Goal: Information Seeking & Learning: Learn about a topic

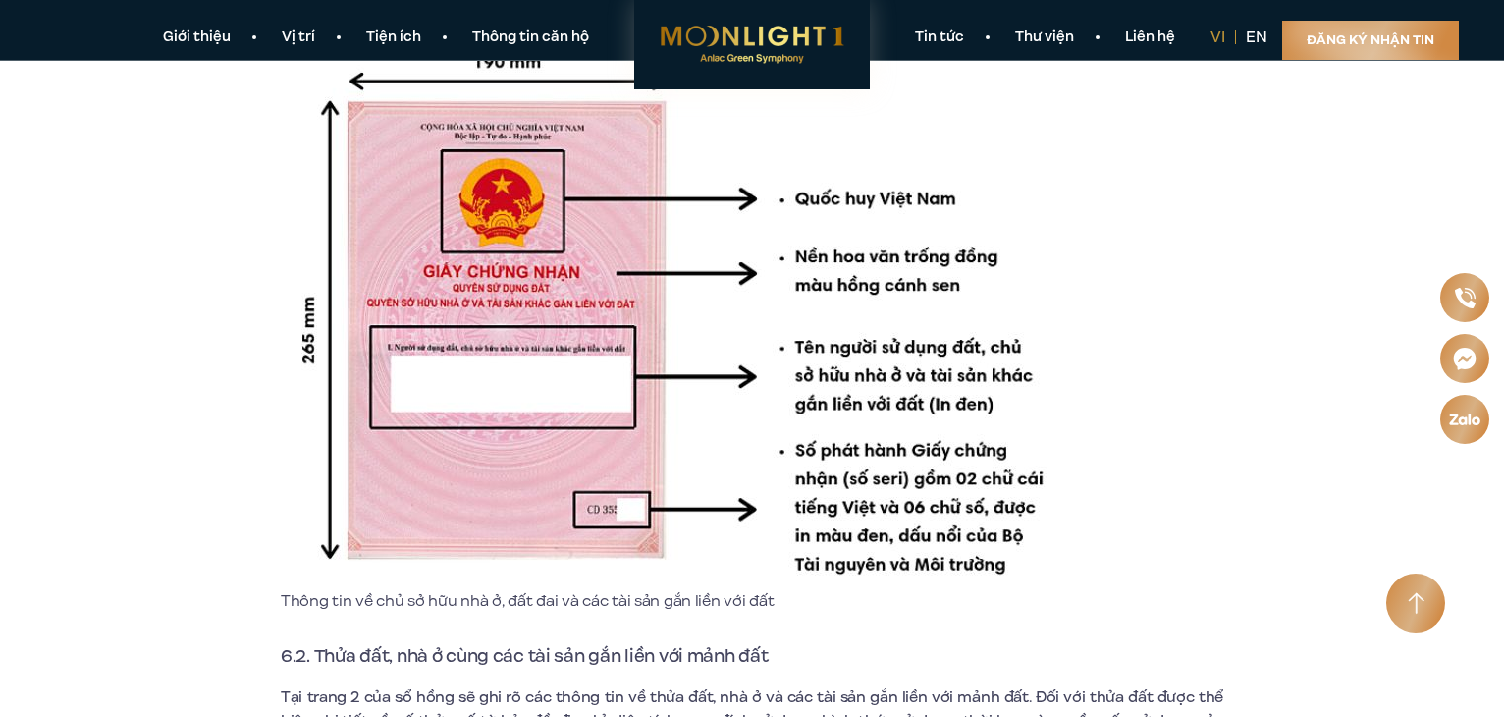
scroll to position [8637, 0]
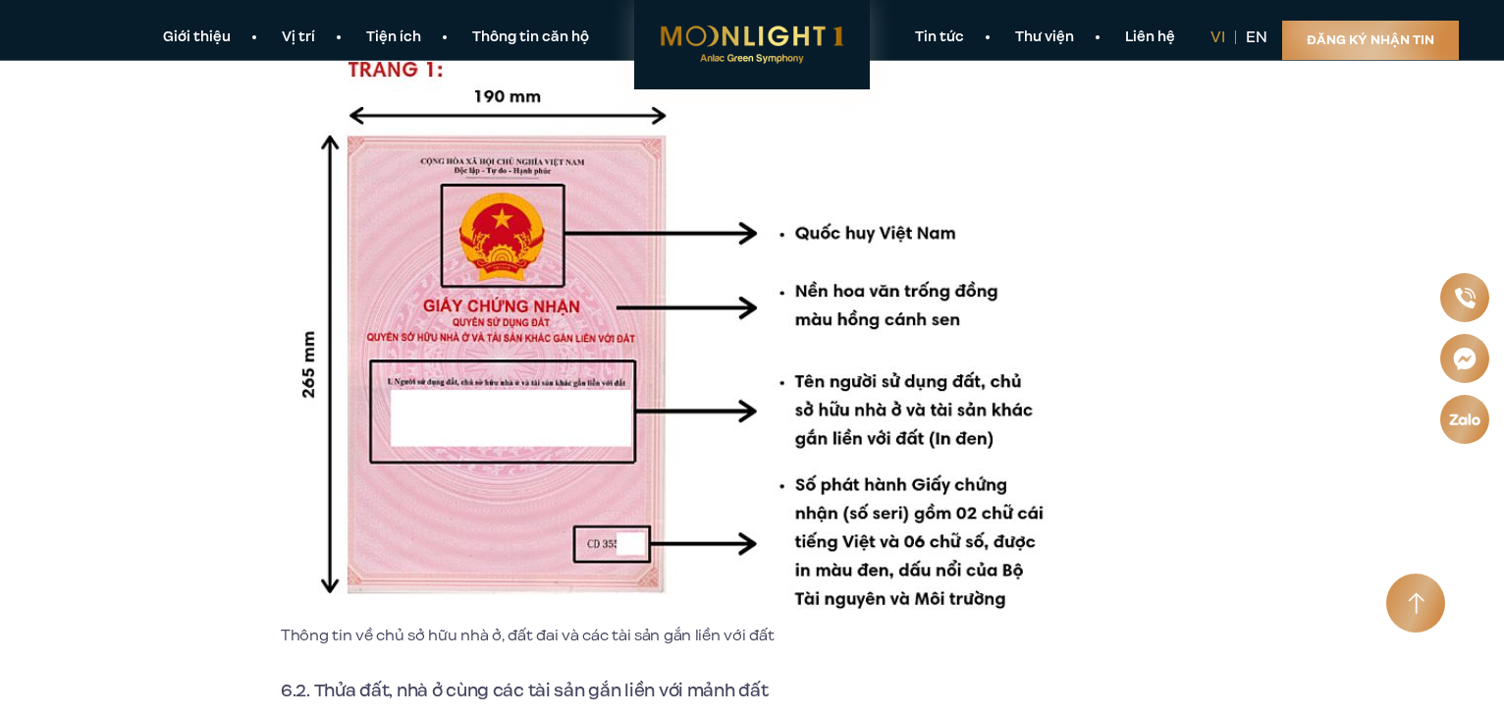
click at [705, 397] on img at bounding box center [678, 333] width 785 height 579
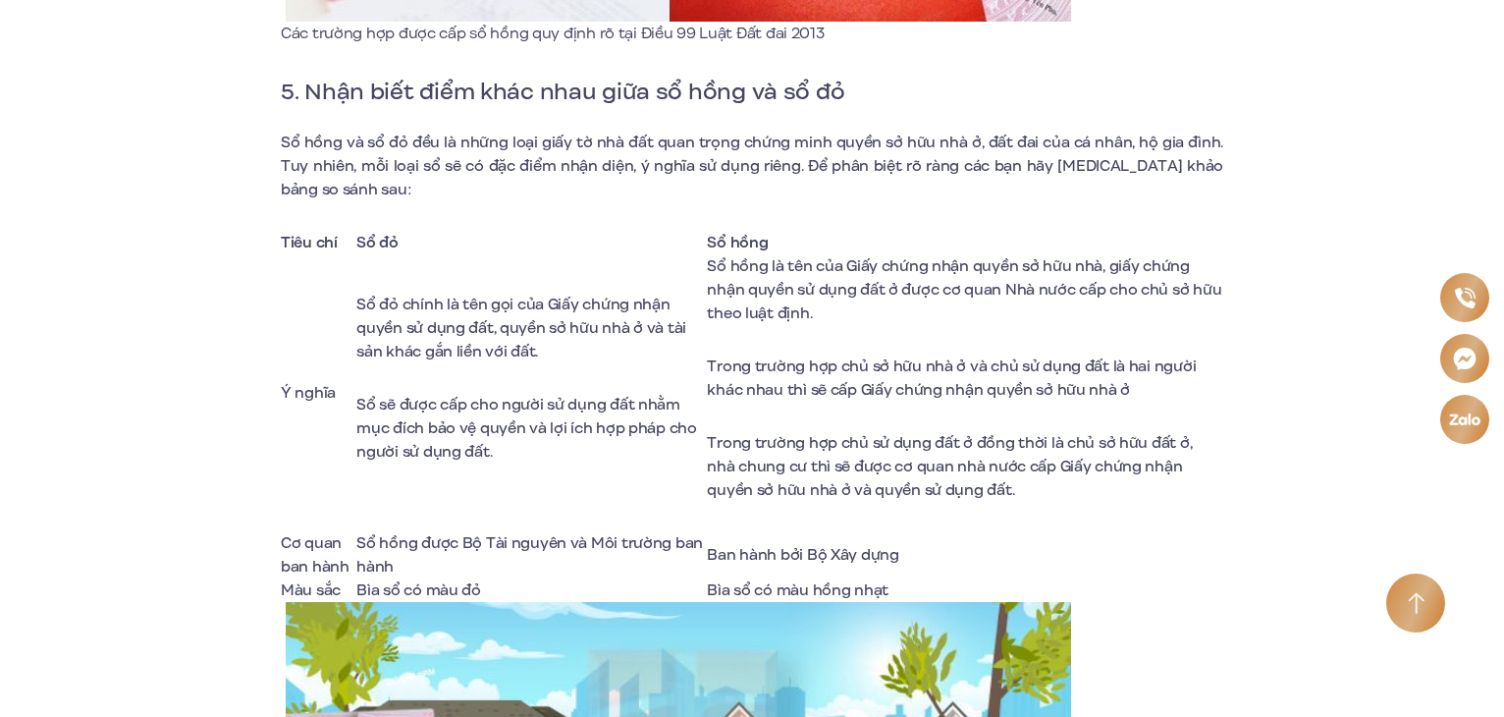
scroll to position [7361, 0]
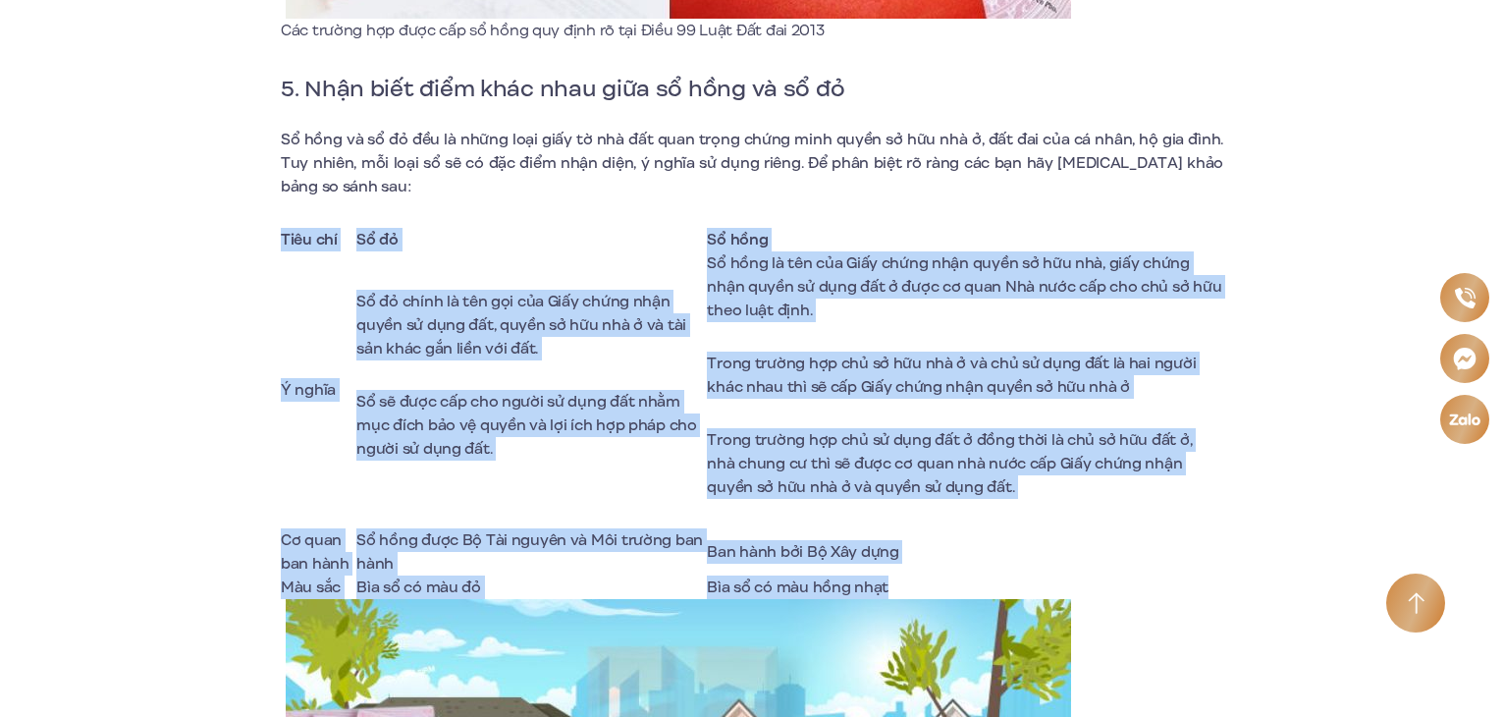
drag, startPoint x: 275, startPoint y: 186, endPoint x: 985, endPoint y: 534, distance: 791.0
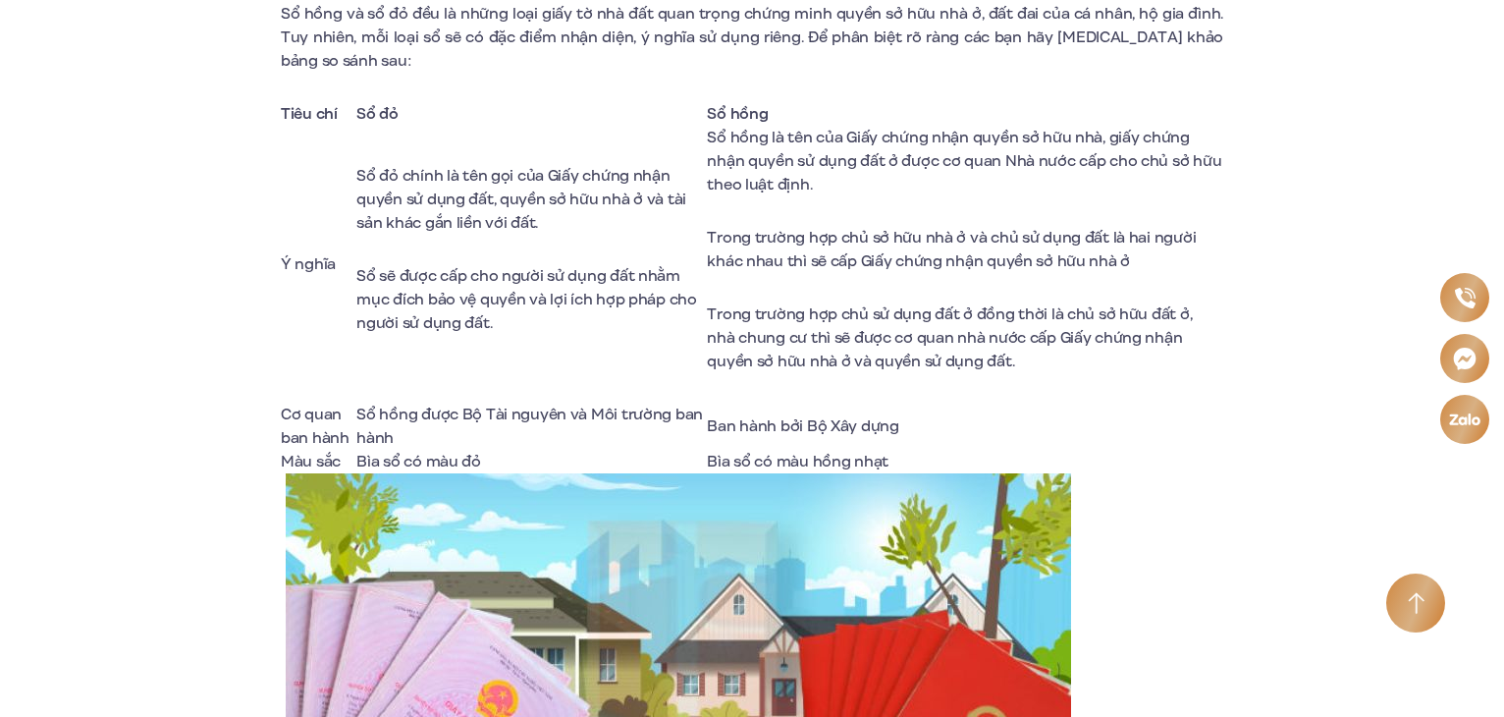
scroll to position [7263, 0]
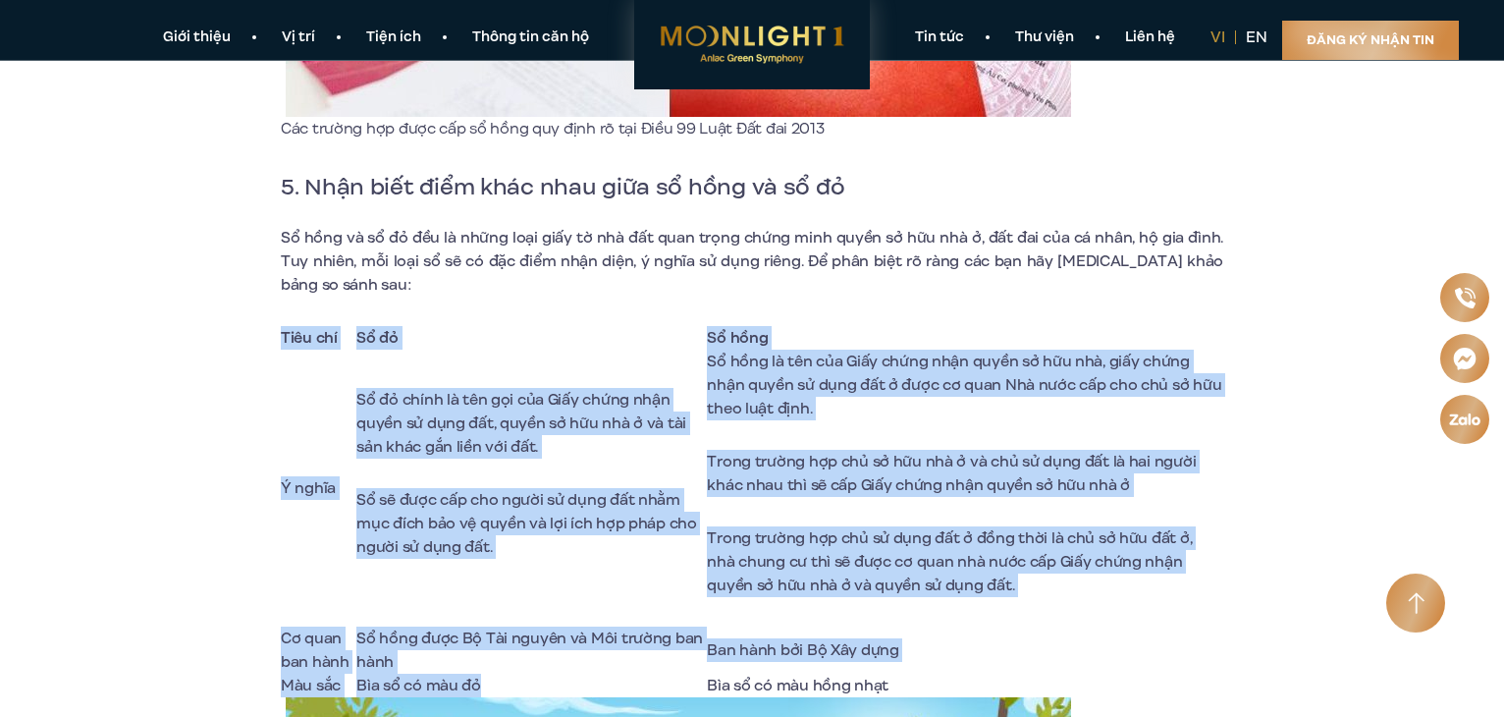
drag, startPoint x: 355, startPoint y: 305, endPoint x: 679, endPoint y: 631, distance: 459.5
click at [586, 504] on p "Sổ sẽ được cấp cho người sử dụng đất nhằm mục đích bảo vệ quyền và lợi ích hợp …" at bounding box center [531, 523] width 350 height 71
drag, startPoint x: 538, startPoint y: 631, endPoint x: 446, endPoint y: 327, distance: 318.0
click at [353, 326] on tbody "Tiêu chí Sổ đỏ Sổ hồng Ý nghĩa Sổ đỏ chính là tên gọi của Giấy chứng nhận quyền…" at bounding box center [752, 511] width 942 height 371
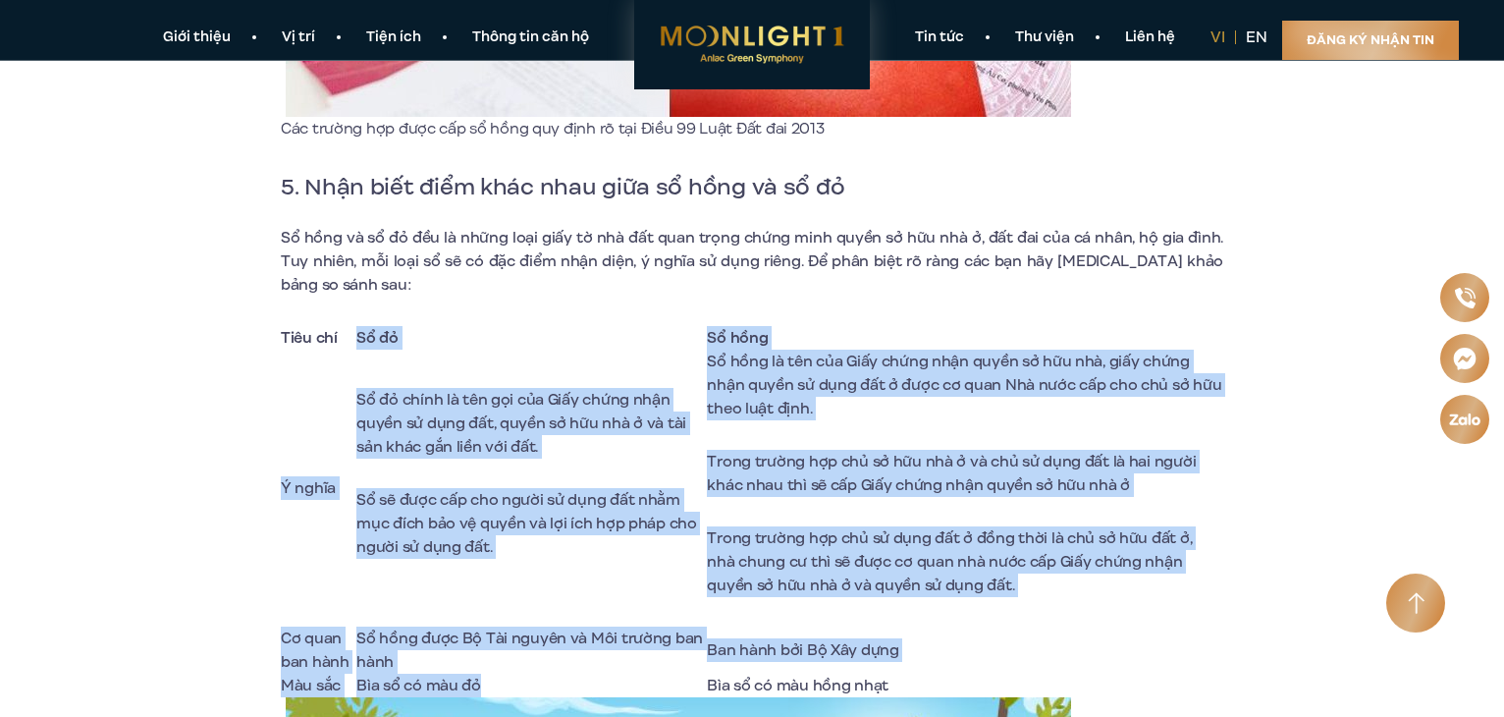
click at [532, 389] on span "Sổ đỏ chính là tên gọi của Giấy chứng nhận quyền sử dụng đất, quyền sở hữu nhà …" at bounding box center [521, 423] width 330 height 69
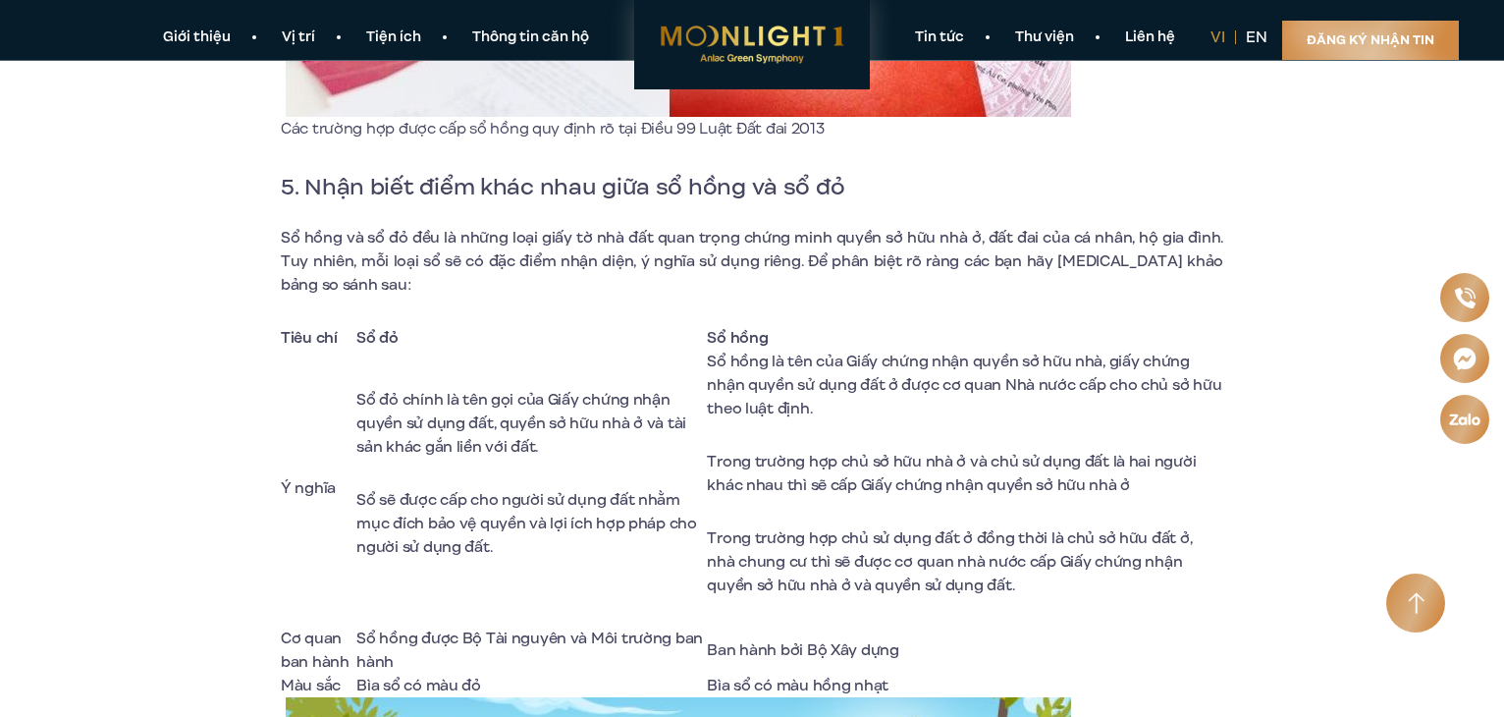
drag, startPoint x: 357, startPoint y: 349, endPoint x: 631, endPoint y: 395, distance: 277.5
click at [631, 395] on td "Sổ đỏ chính là tên gọi của Giấy chứng nhận quyền sử dụng đất, quyền sở hữu nhà …" at bounding box center [531, 487] width 350 height 277
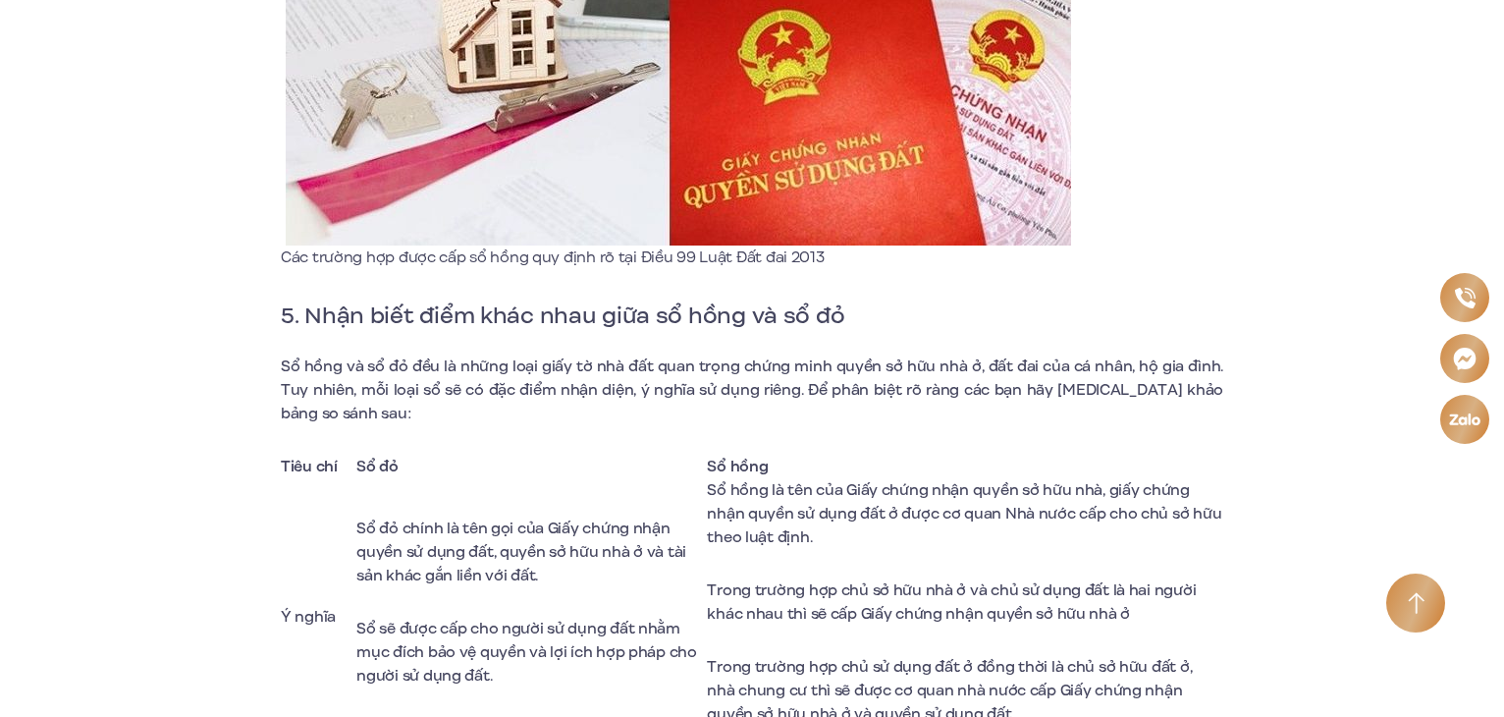
scroll to position [7165, 0]
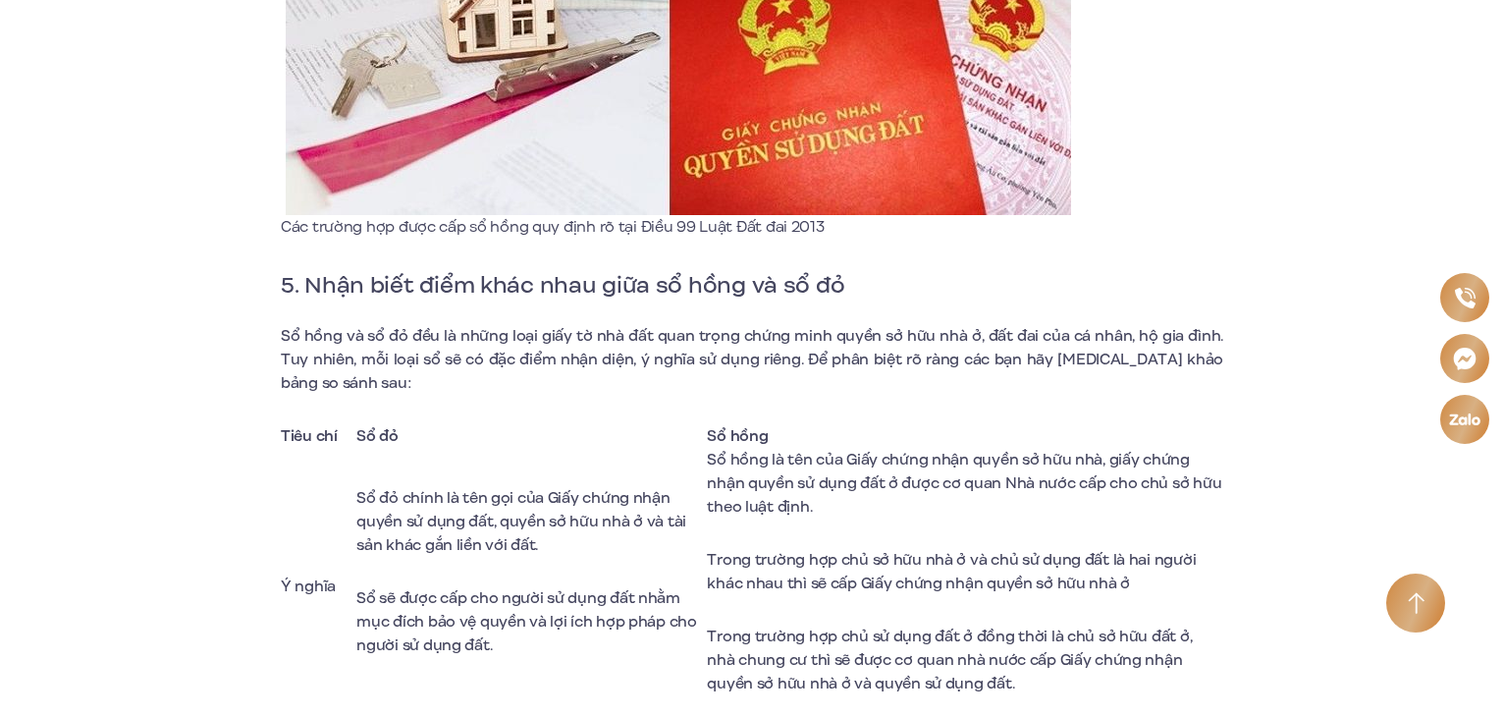
click at [568, 487] on span "Sổ đỏ chính là tên gọi của Giấy chứng nhận quyền sử dụng đất, quyền sở hữu nhà …" at bounding box center [521, 521] width 330 height 69
drag, startPoint x: 357, startPoint y: 450, endPoint x: 580, endPoint y: 494, distance: 227.1
click at [580, 494] on td "Sổ đỏ chính là tên gọi của Giấy chứng nhận quyền sử dụng đất, quyền sở hữu nhà …" at bounding box center [531, 586] width 350 height 277
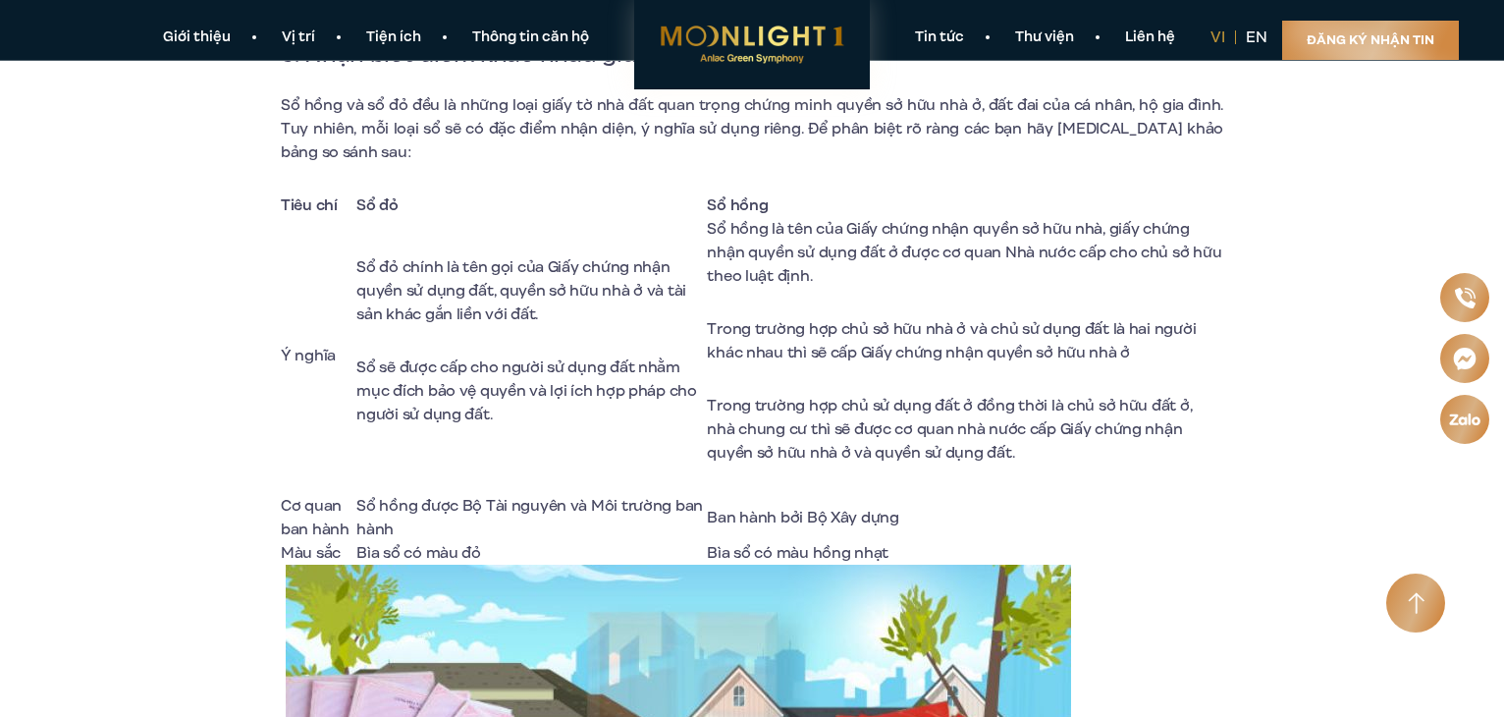
scroll to position [7361, 0]
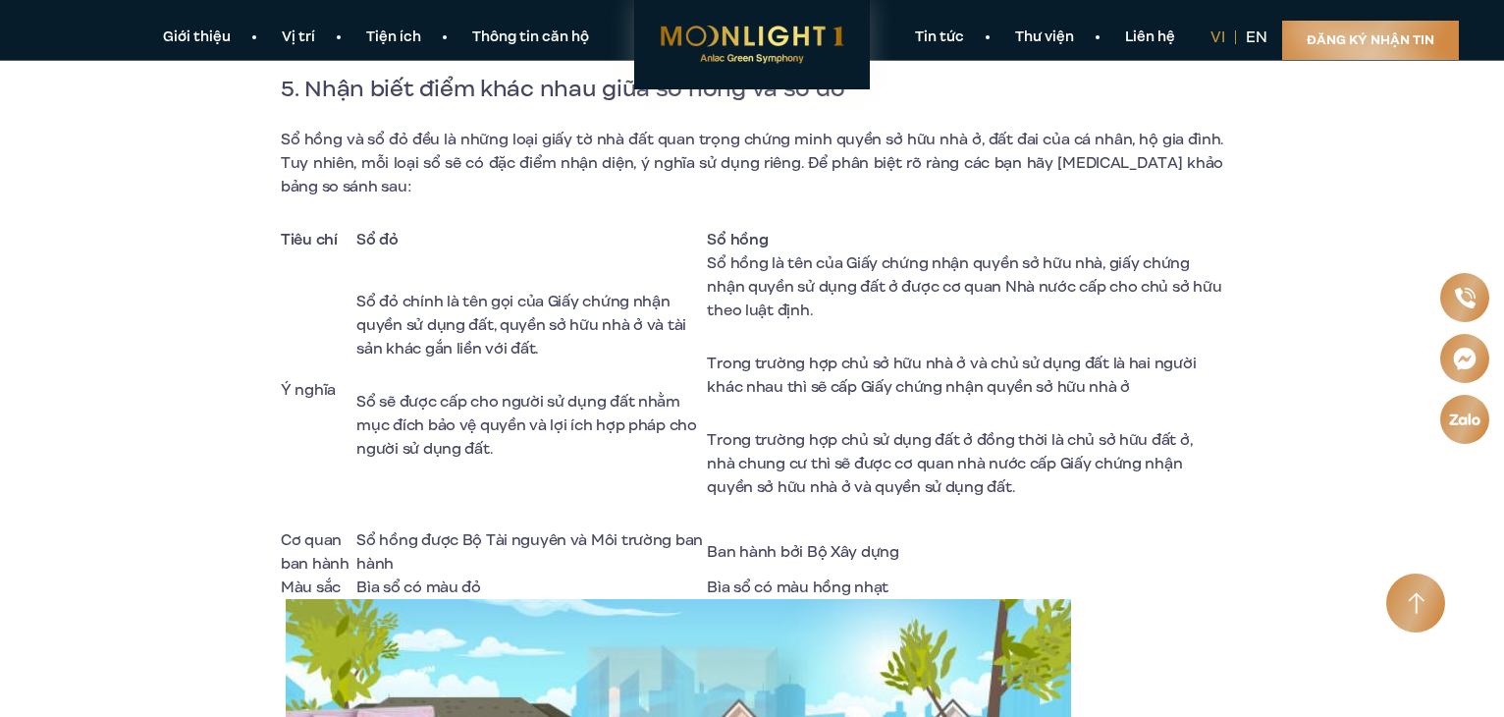
copy span "Sổ đỏ chính là tên gọi của Giấy chứng nhận quyền sử dụng đất, quyền sở hữu nhà …"
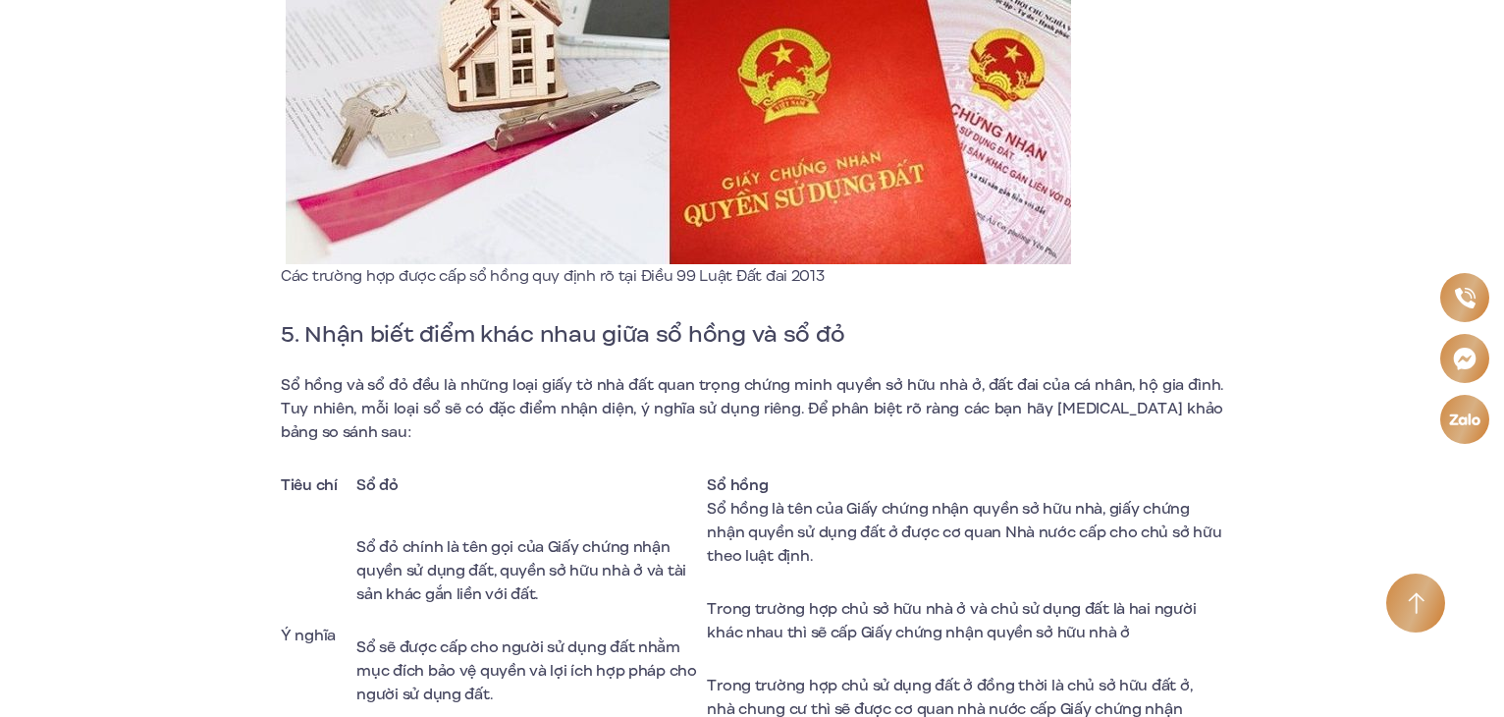
scroll to position [7165, 0]
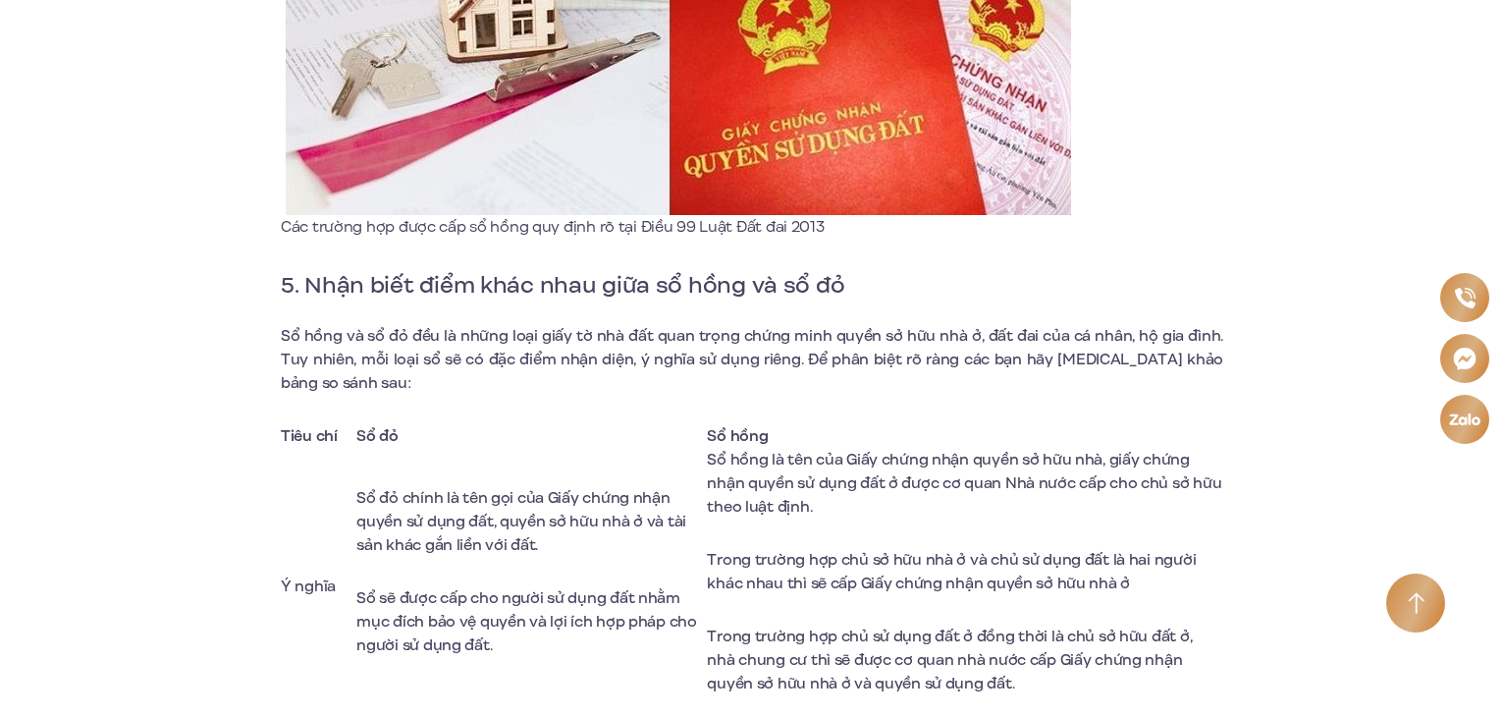
click at [582, 487] on span "Sổ đỏ chính là tên gọi của Giấy chứng nhận quyền sử dụng đất, quyền sở hữu nhà …" at bounding box center [521, 521] width 330 height 69
drag, startPoint x: 555, startPoint y: 495, endPoint x: 542, endPoint y: 453, distance: 43.2
click at [542, 453] on td "Sổ đỏ chính là tên gọi của Giấy chứng nhận quyền sử dụng đất, quyền sở hữu nhà …" at bounding box center [531, 586] width 350 height 277
copy span "Giấy chứng nhận quyền sử dụng đất, quyền sở hữu nhà ở và tài sản khác gắn liền …"
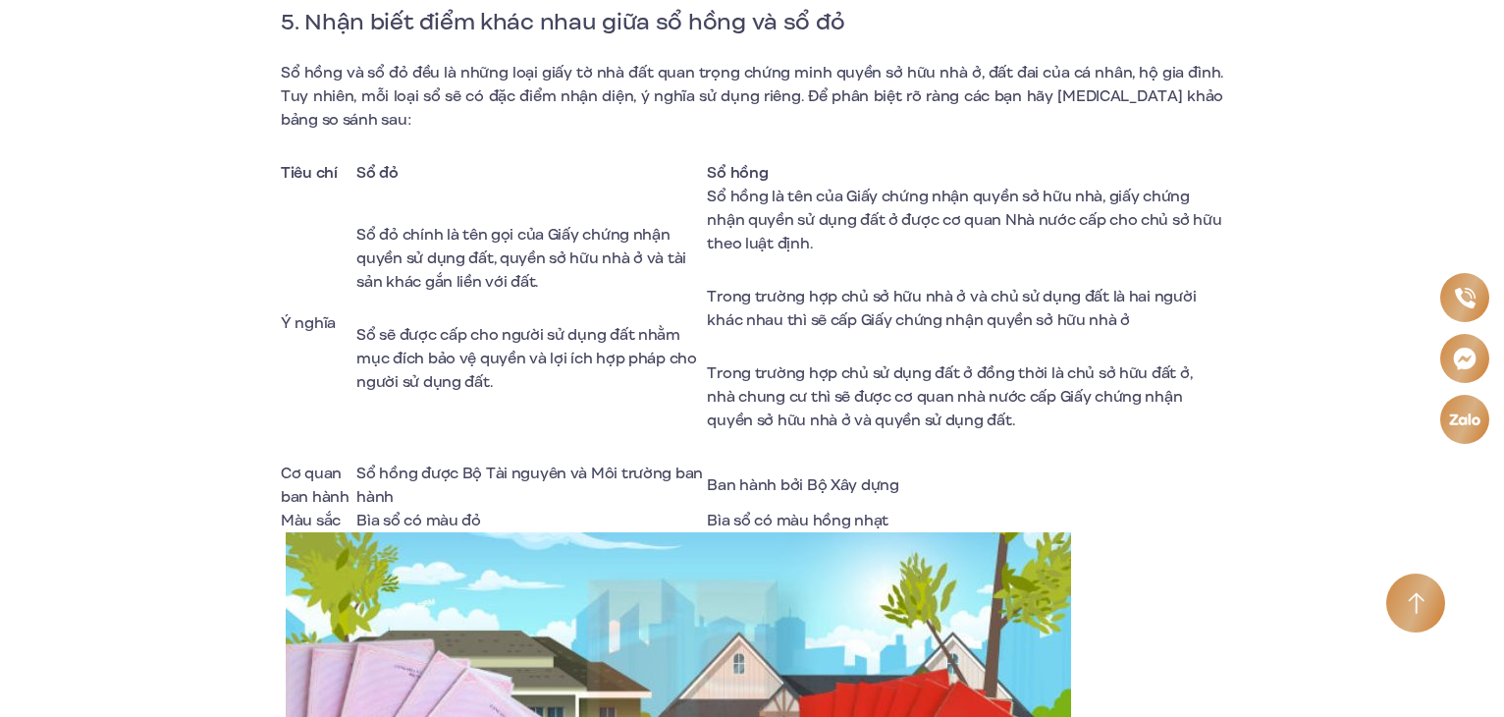
scroll to position [7460, 0]
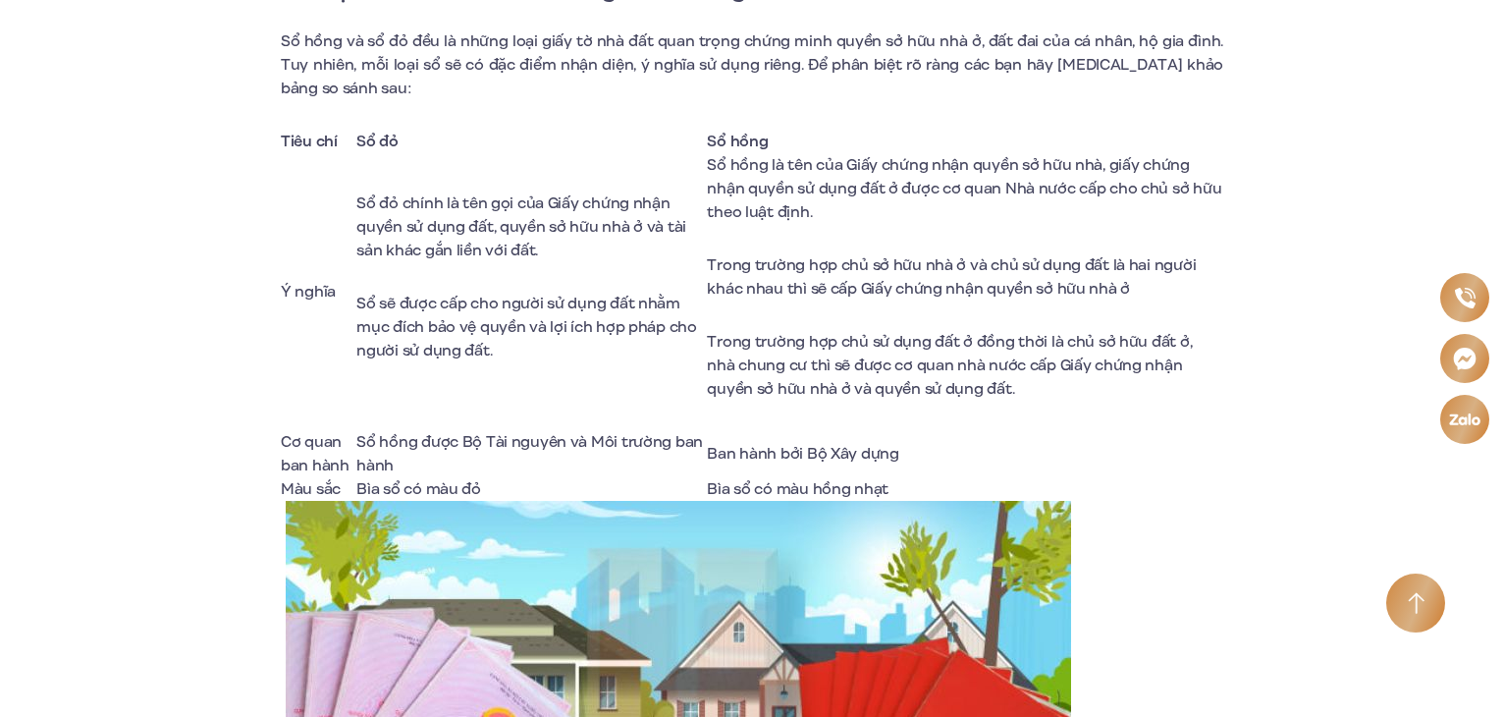
click at [563, 153] on td "Sổ đỏ chính là tên gọi của Giấy chứng nhận quyền sử dụng đất, quyền sở hữu nhà …" at bounding box center [531, 291] width 350 height 277
drag, startPoint x: 354, startPoint y: 149, endPoint x: 617, endPoint y: 193, distance: 266.7
click at [617, 193] on tr "Ý nghĩa Sổ đỏ chính là tên gọi của Giấy chứng nhận quyền sử dụng đất, quyền sở …" at bounding box center [752, 291] width 942 height 277
copy tr "Ý nghĩa Sổ đỏ chính là tên gọi của Giấy chứng nhận quyền sử dụng đất, quyền sở …"
click at [514, 192] on span "Sổ đỏ chính là tên gọi của Giấy chứng nhận quyền sử dụng đất, quyền sở hữu nhà …" at bounding box center [521, 226] width 330 height 69
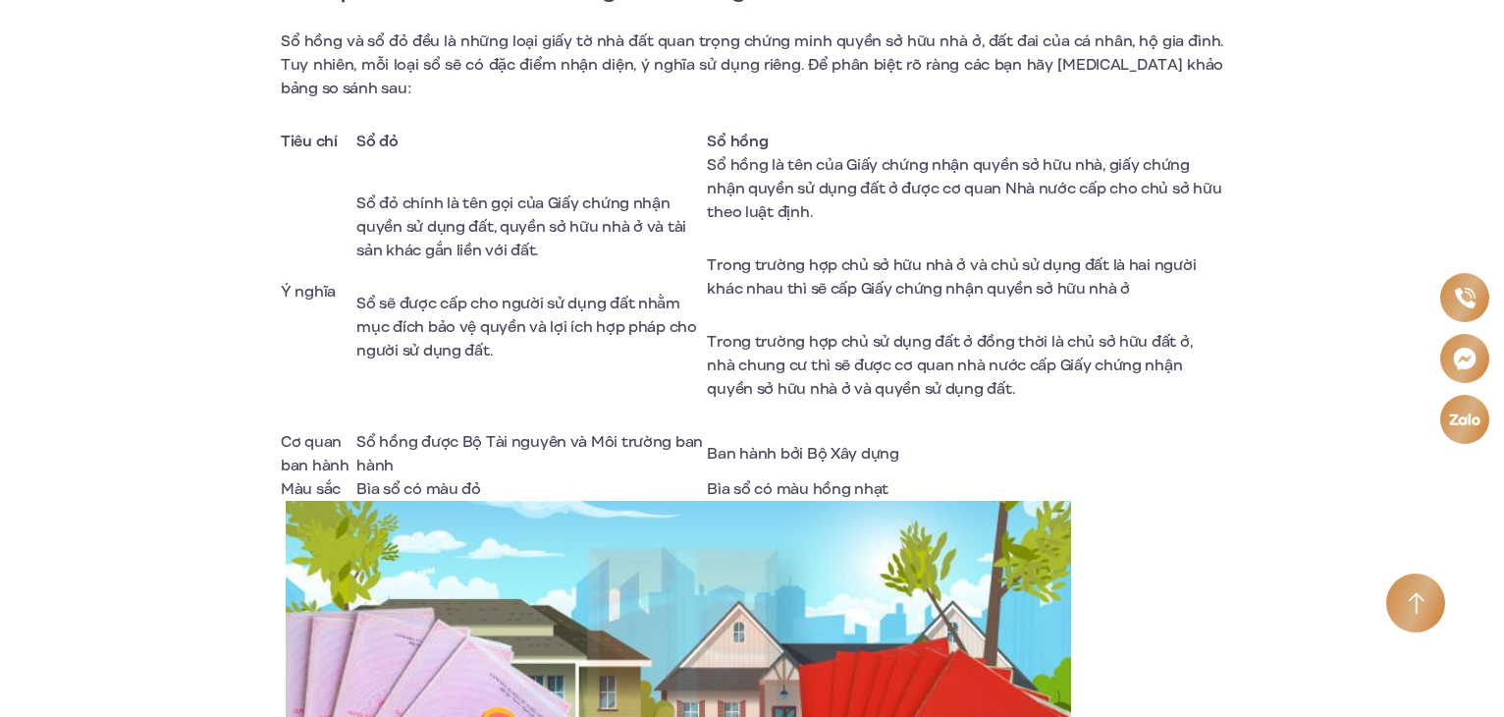
drag, startPoint x: 546, startPoint y: 154, endPoint x: 611, endPoint y: 210, distance: 86.3
click at [611, 210] on td "Sổ đỏ chính là tên gọi của Giấy chứng nhận quyền sử dụng đất, quyền sở hữu nhà …" at bounding box center [531, 291] width 350 height 277
click at [455, 192] on span "Sổ đỏ chính là tên gọi của Giấy chứng nhận quyền sử dụng đất, quyền sở hữu nhà …" at bounding box center [521, 226] width 330 height 69
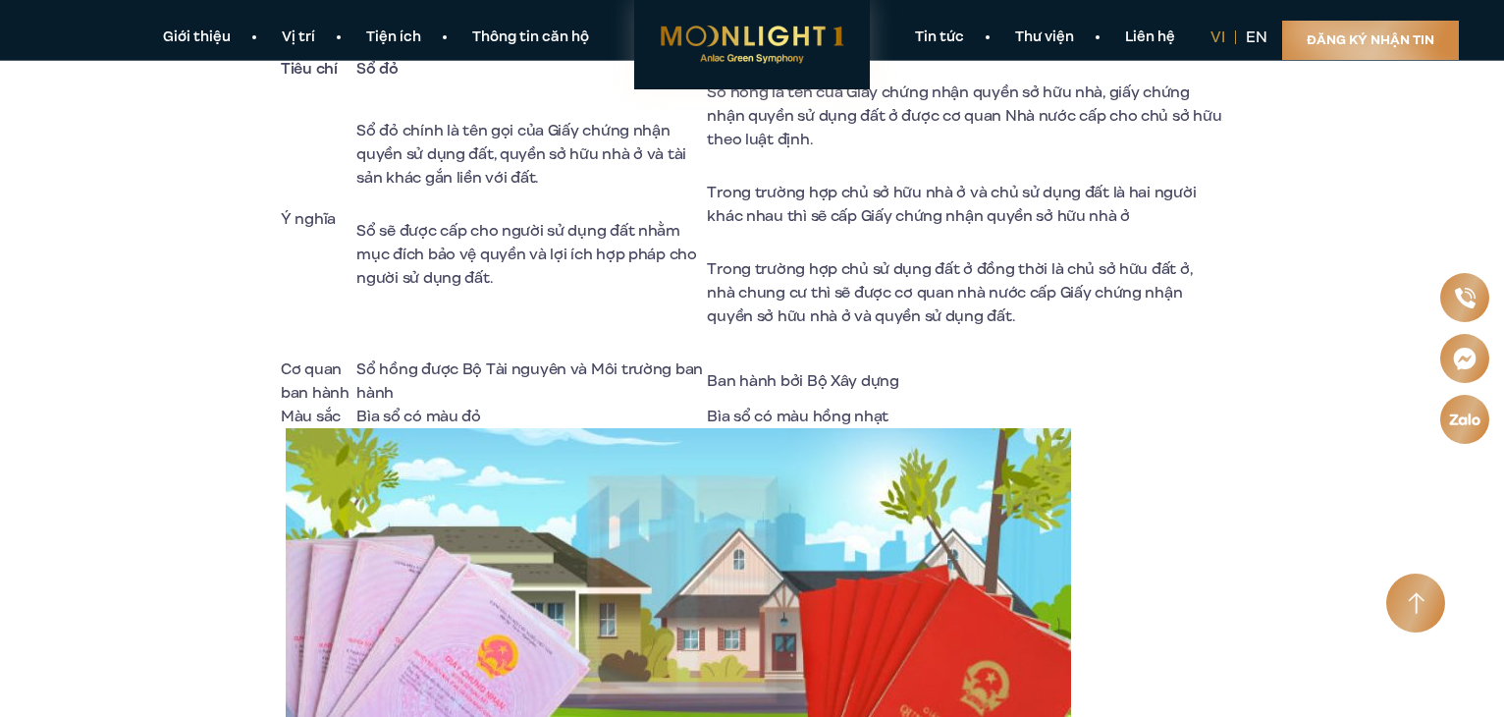
scroll to position [7361, 0]
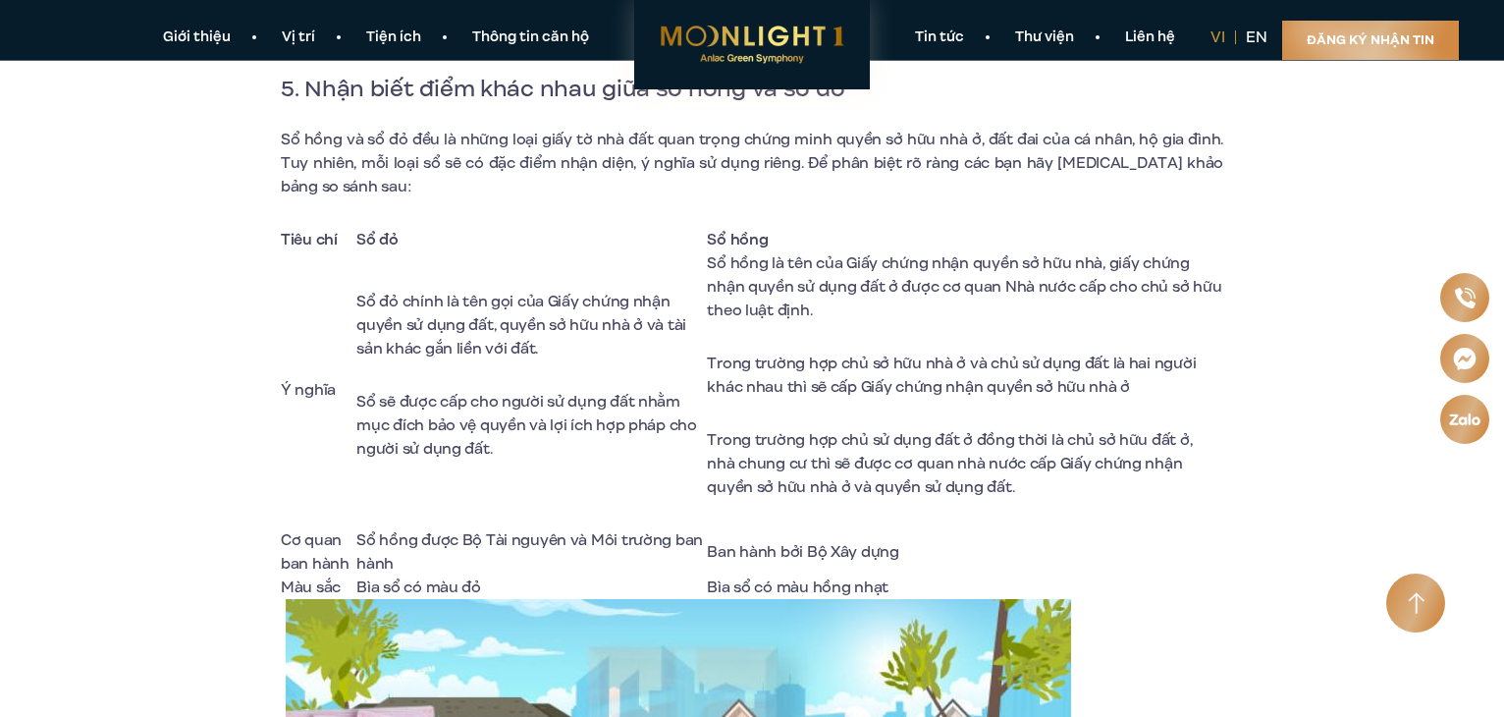
drag, startPoint x: 546, startPoint y: 248, endPoint x: 573, endPoint y: 292, distance: 51.2
click at [573, 292] on td "Sổ đỏ chính là tên gọi của Giấy chứng nhận quyền sử dụng đất, quyền sở hữu nhà …" at bounding box center [531, 389] width 350 height 277
click at [491, 291] on span "Sổ đỏ chính là tên gọi của Giấy chứng nhận quyền sử dụng đất, quyền sở hữu nhà …" at bounding box center [521, 325] width 330 height 69
drag, startPoint x: 460, startPoint y: 250, endPoint x: 565, endPoint y: 292, distance: 113.2
click at [565, 292] on td "Sổ đỏ chính là tên gọi của Giấy chứng nhận quyền sử dụng đất, quyền sở hữu nhà …" at bounding box center [531, 389] width 350 height 277
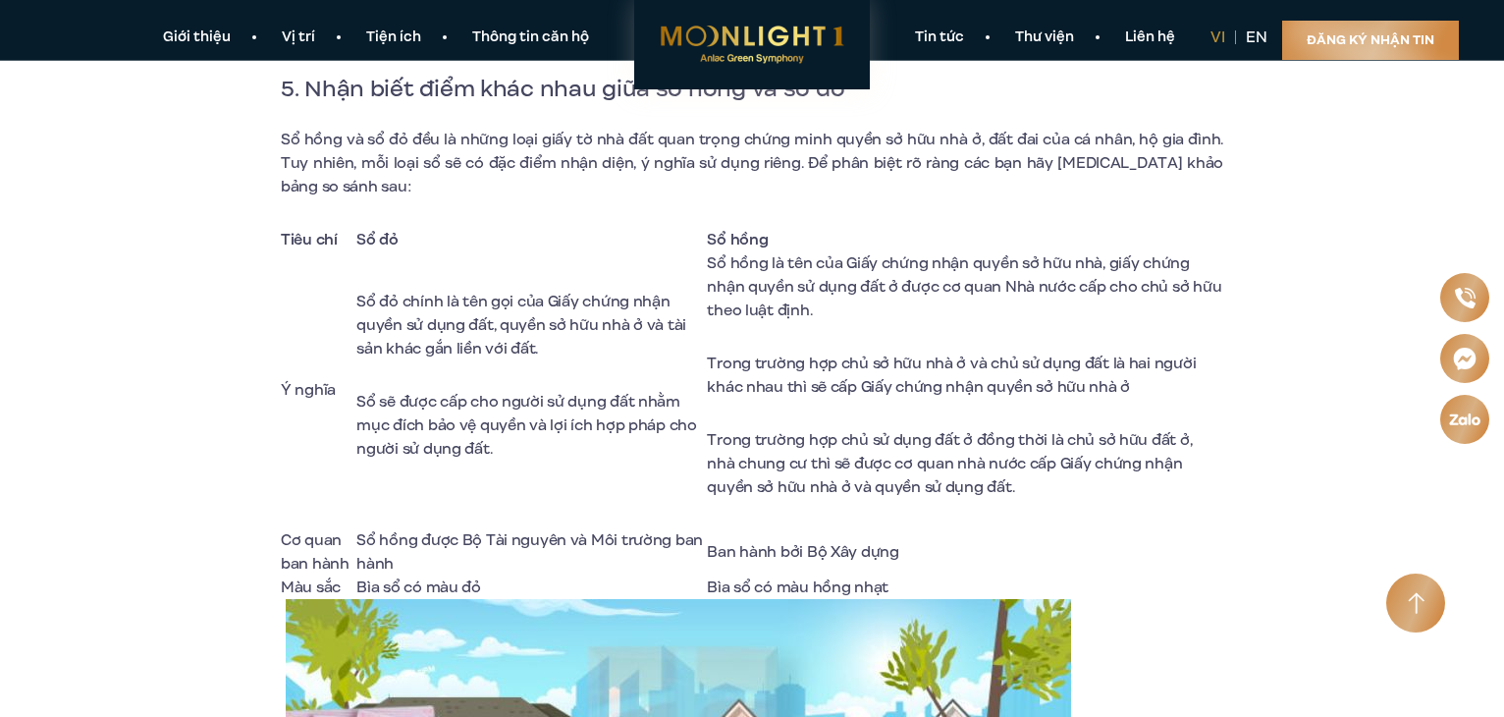
copy span "tên gọi của Giấy chứng nhận quyền sử dụng đất, quyền sở hữu nhà ở và tài sản kh…"
drag, startPoint x: 788, startPoint y: 213, endPoint x: 888, endPoint y: 258, distance: 109.8
click at [888, 258] on td "Sổ hồng là tên của Giấy chứng nhận quyền sở hữu nhà, giấy chứng nhận quyền sử d…" at bounding box center [965, 389] width 516 height 277
copy span "tên của Giấy chứng nhận quyền sở hữu nhà, giấy chứng nhận quyền sử dụng đất ở đ…"
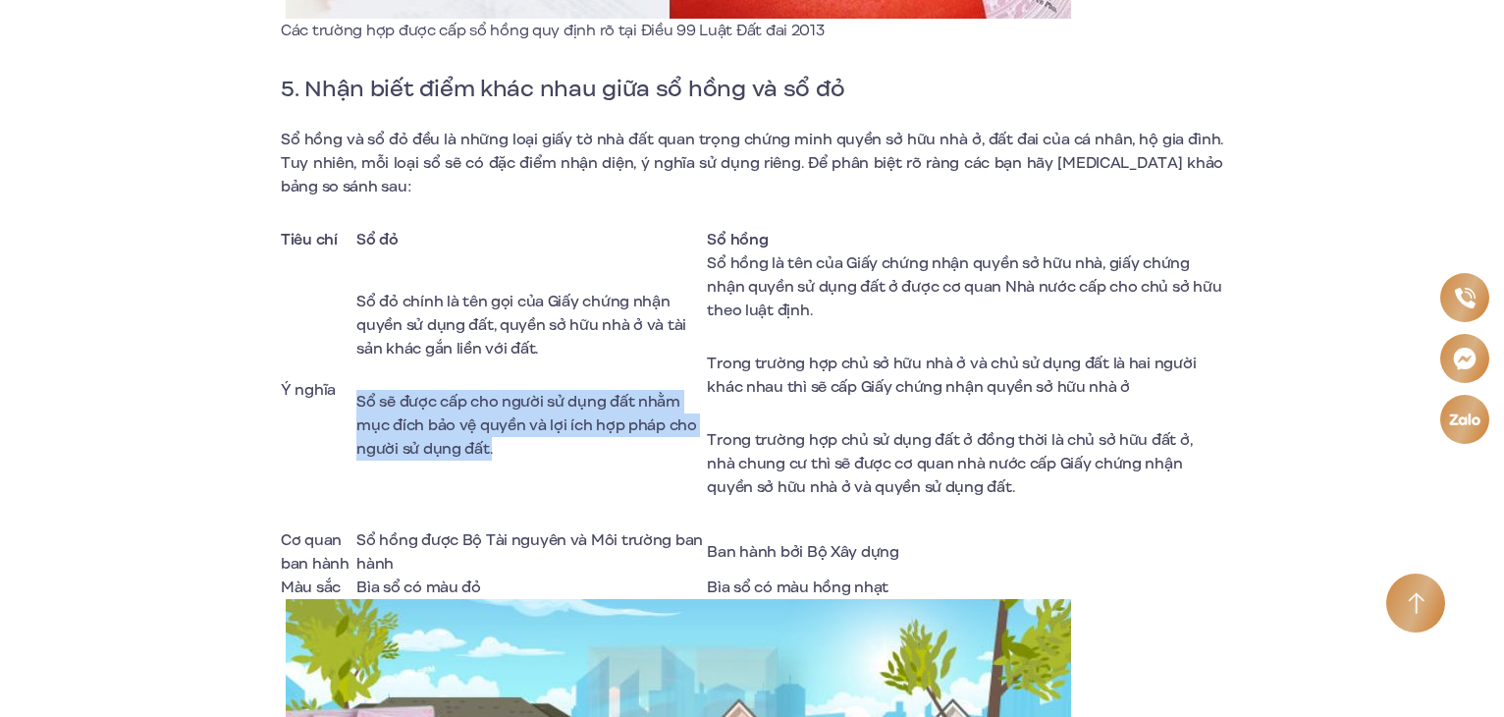
drag, startPoint x: 357, startPoint y: 352, endPoint x: 548, endPoint y: 394, distance: 194.8
click at [548, 394] on p "Sổ sẽ được cấp cho người sử dụng đất nhằm mục đích bảo vệ quyền và lợi ích hợp …" at bounding box center [531, 425] width 350 height 71
copy span "Sổ sẽ được cấp cho người sử dụng đất nhằm mục đích bảo vệ quyền và lợi ích hợp …"
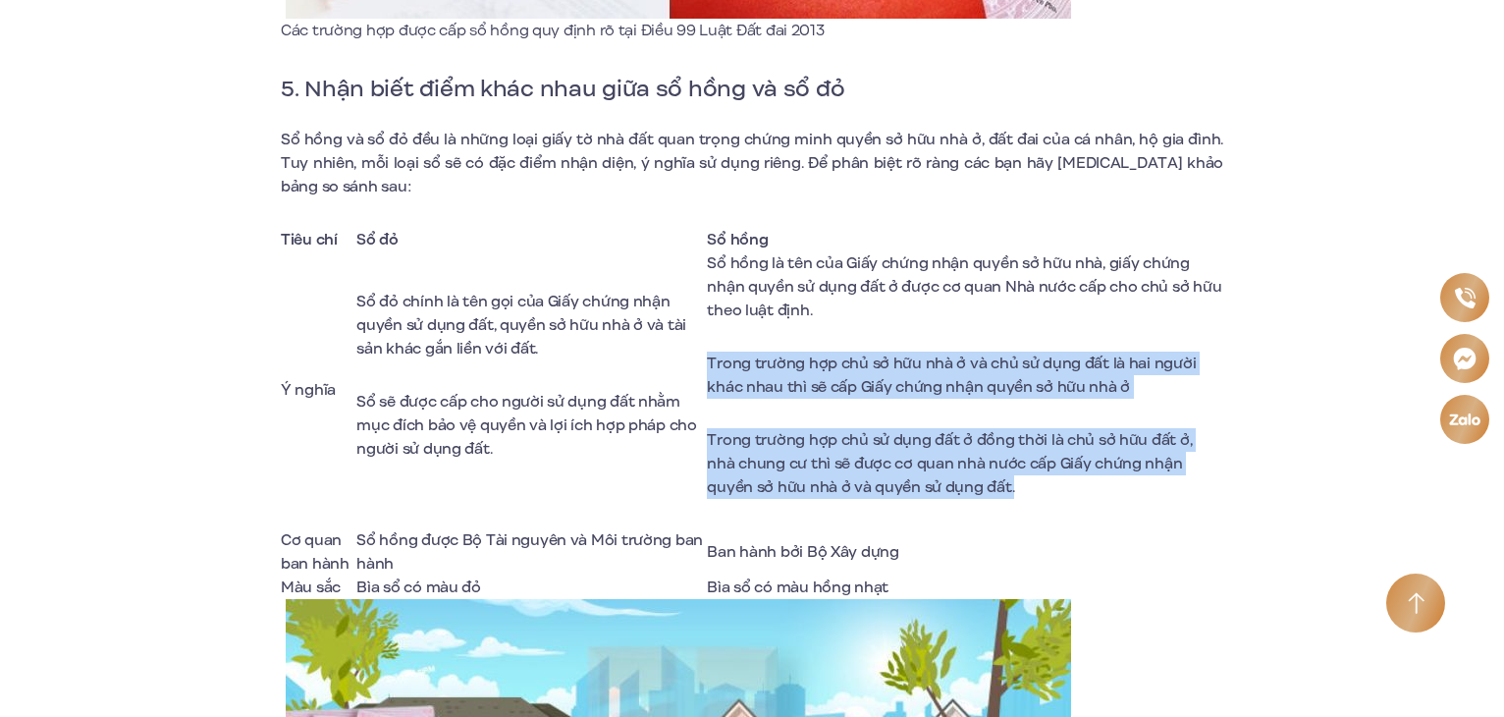
drag, startPoint x: 711, startPoint y: 308, endPoint x: 1083, endPoint y: 430, distance: 391.4
click at [1083, 430] on td "Sổ hồng là tên của Giấy chứng nhận quyền sở hữu nhà, giấy chứng nhận quyền sử d…" at bounding box center [965, 389] width 516 height 277
copy td "Trong trường hợp chủ sở hữu nhà ở và chủ sử dụng đất là hai người khác nhau thì…"
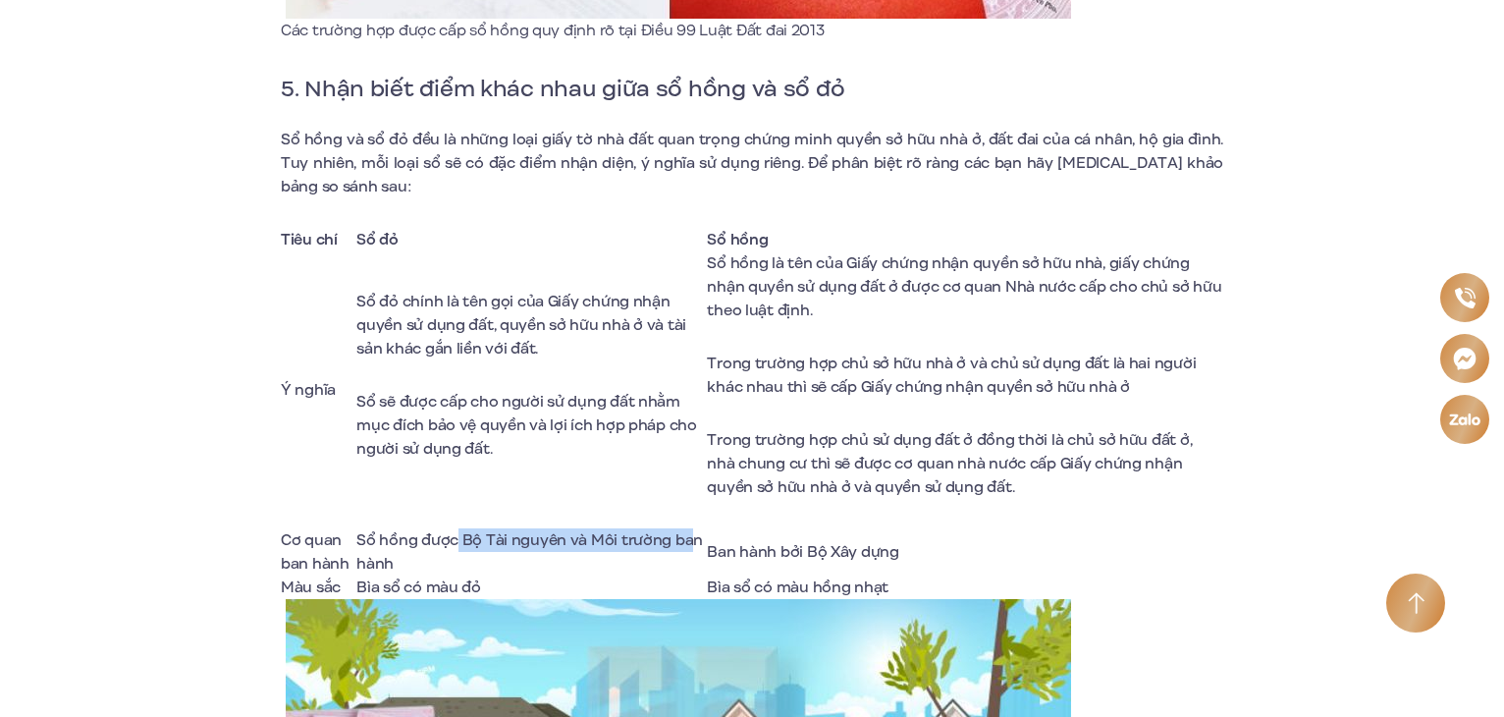
drag, startPoint x: 457, startPoint y: 486, endPoint x: 686, endPoint y: 504, distance: 229.4
click at [686, 528] on td "Sổ hồng được Bộ Tài nguyên và Môi trường ban hành" at bounding box center [531, 551] width 350 height 47
click at [522, 529] on span "Sổ hồng được Bộ Tài nguyên và Môi trường ban hành" at bounding box center [529, 551] width 346 height 45
drag, startPoint x: 461, startPoint y: 488, endPoint x: 664, endPoint y: 489, distance: 202.2
click at [664, 529] on span "Sổ hồng được Bộ Tài nguyên và Môi trường ban hành" at bounding box center [529, 551] width 346 height 45
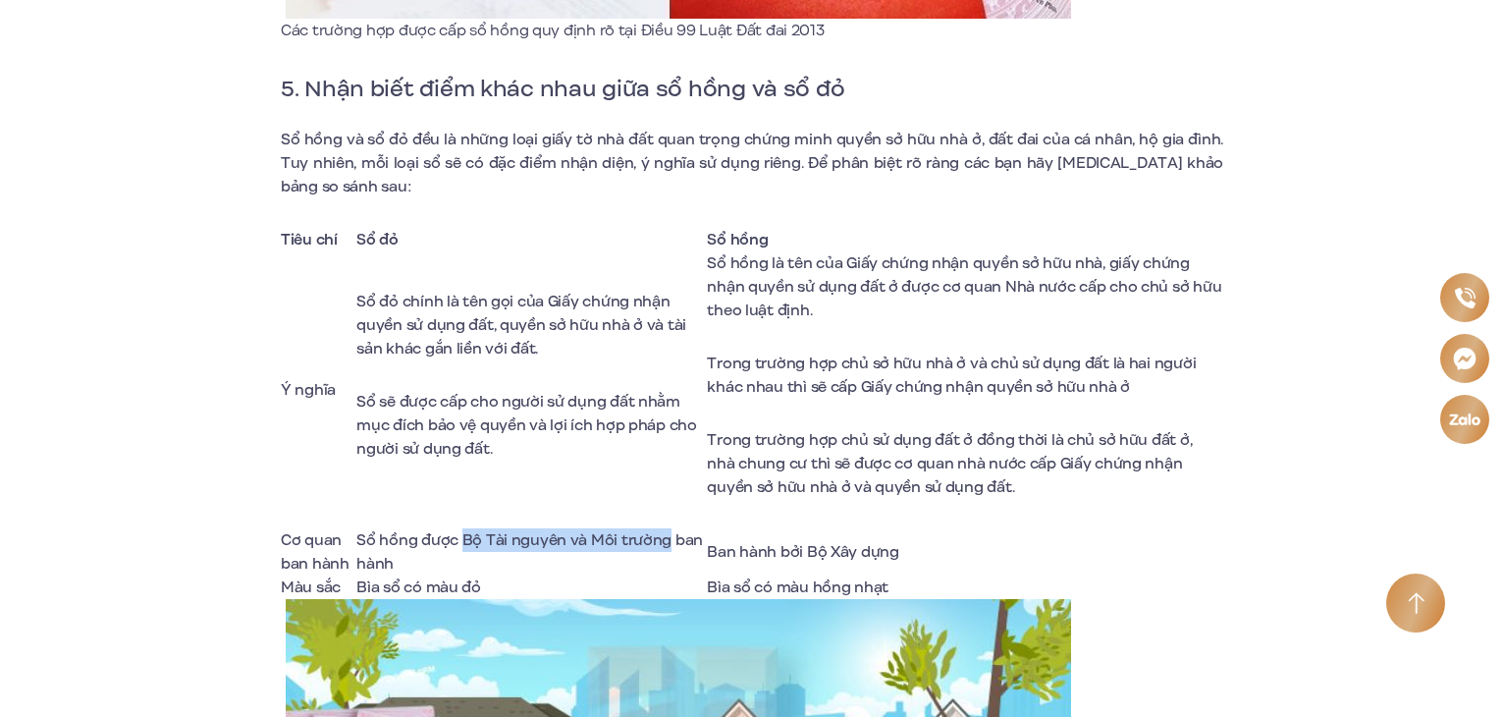
copy span "Bộ Tài nguyên và Môi trường"
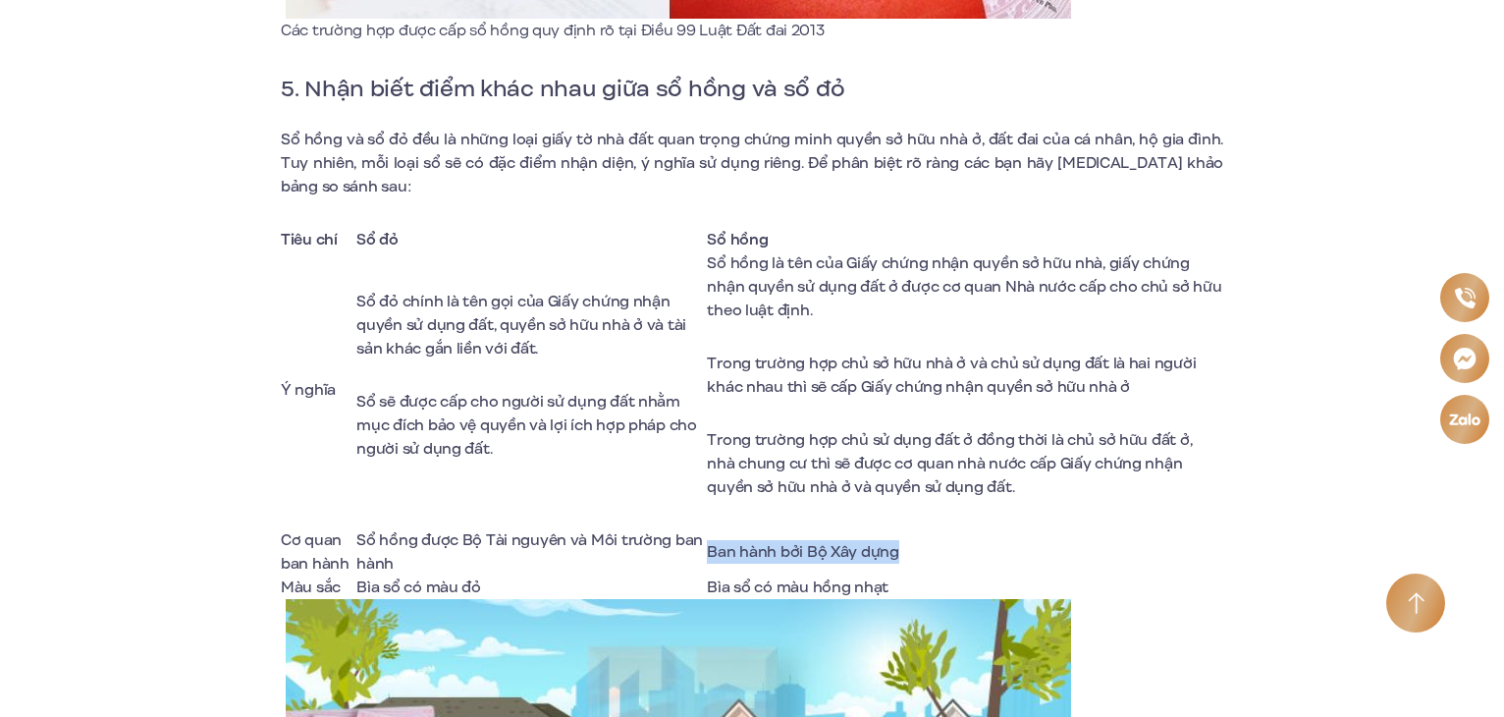
drag, startPoint x: 877, startPoint y: 500, endPoint x: 711, endPoint y: 501, distance: 165.9
click at [711, 528] on td "Ban hành bởi Bộ Xây dựng" at bounding box center [965, 551] width 516 height 47
copy span "Ban hành bởi Bộ Xây dựng"
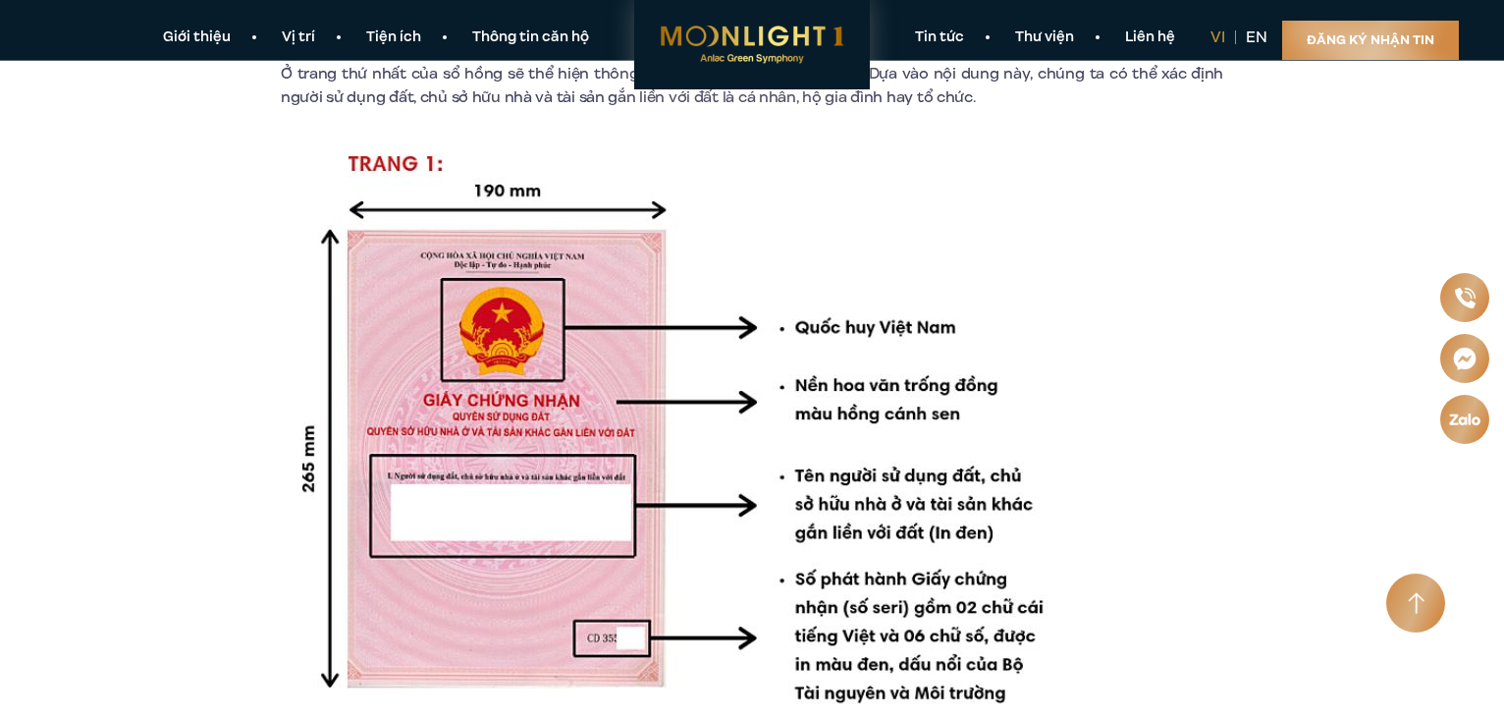
scroll to position [8441, 0]
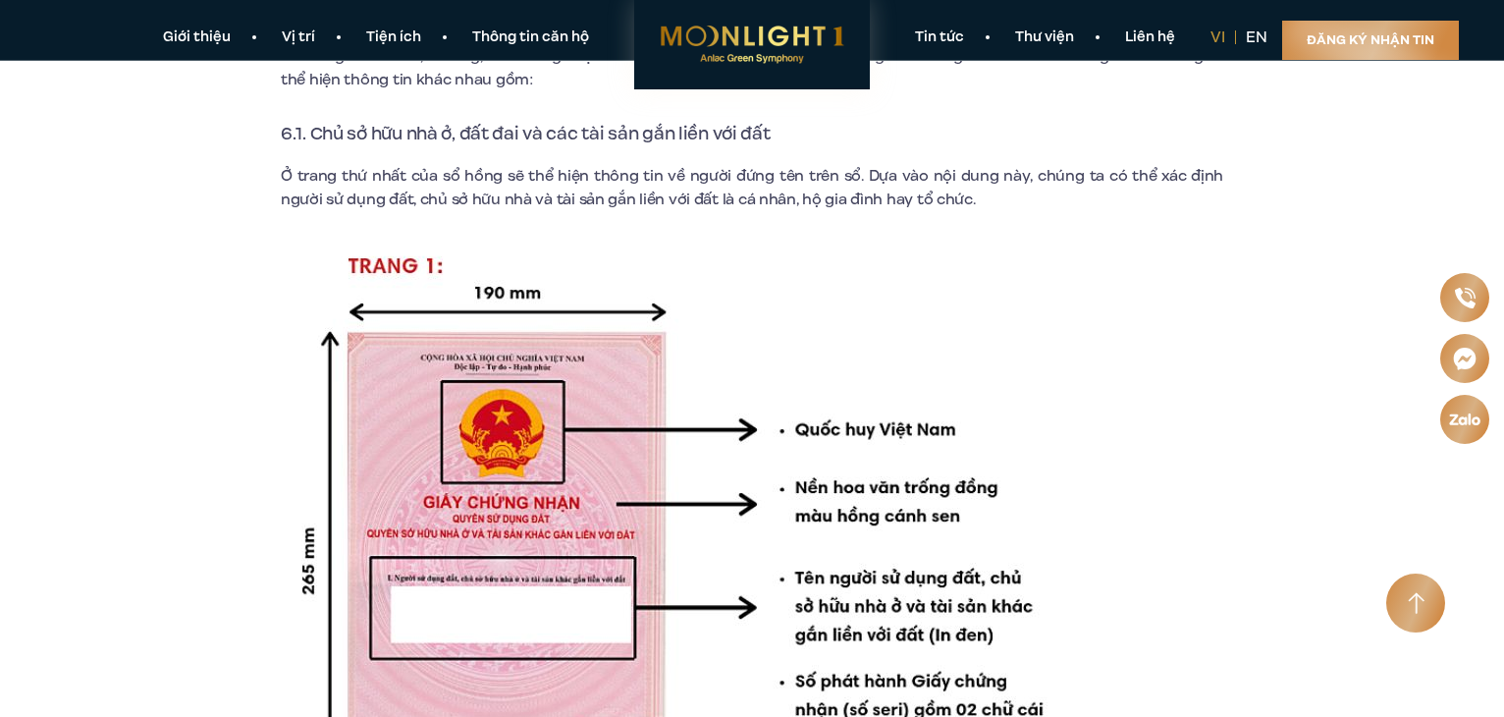
click at [499, 347] on img at bounding box center [678, 529] width 785 height 579
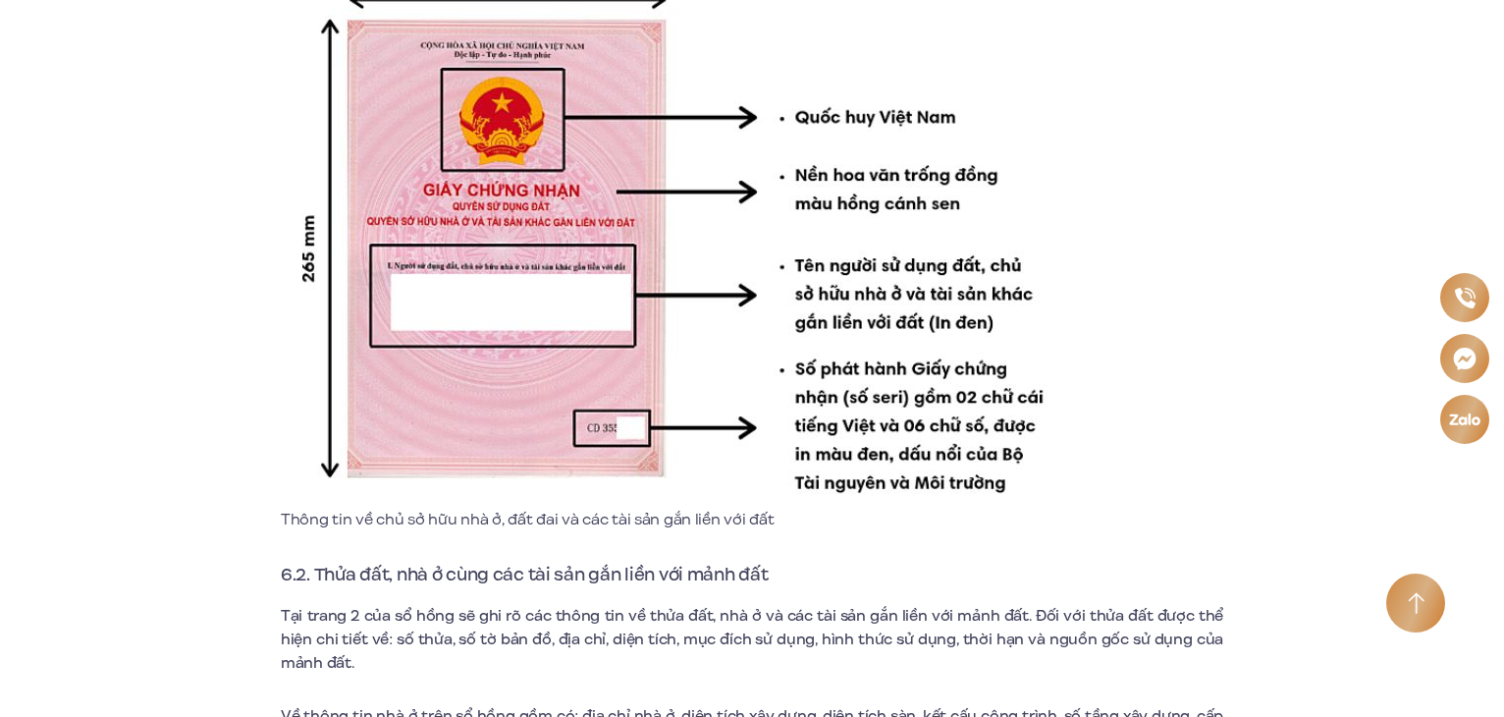
scroll to position [8932, 0]
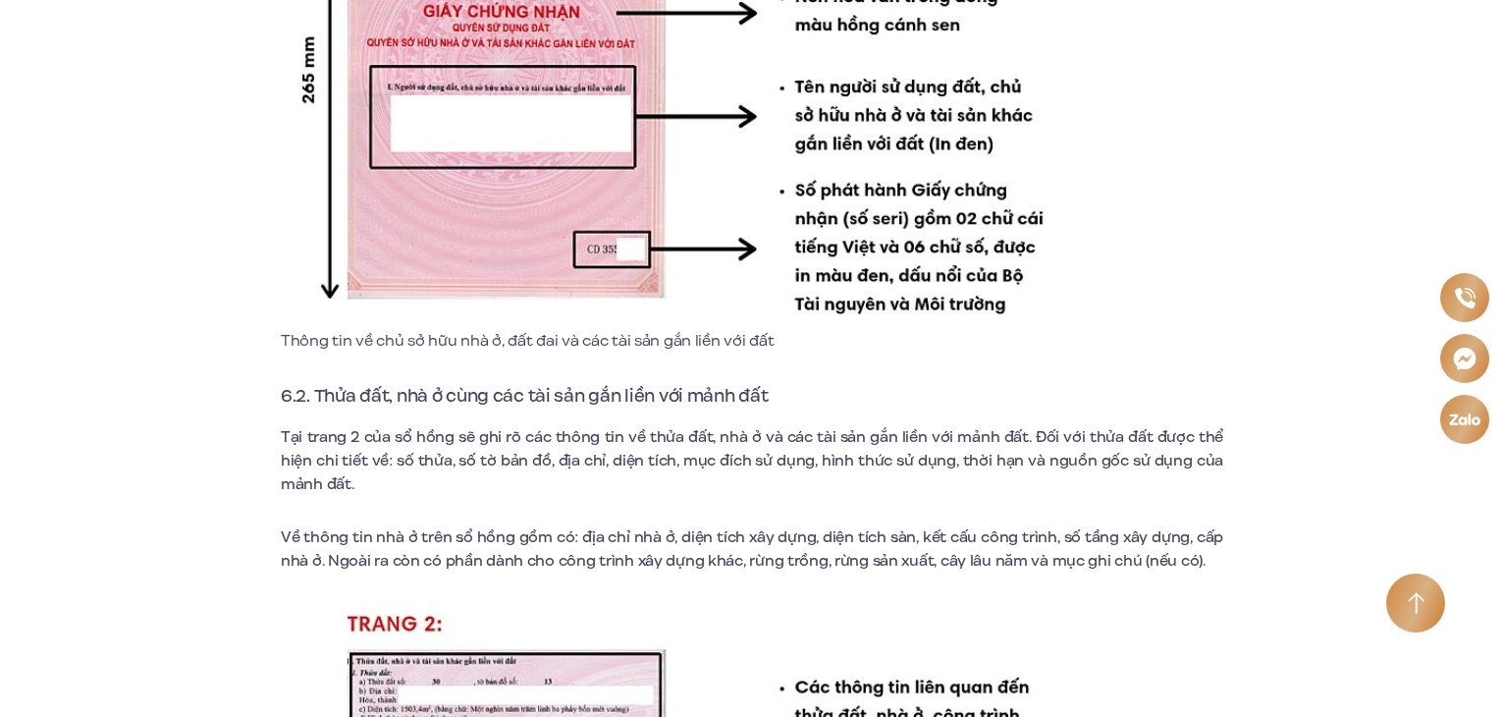
click at [439, 329] on p "Thông tin về chủ sở hữu nhà ở, đất đai và các tài sản gắn liền với đất" at bounding box center [678, 341] width 795 height 24
click at [440, 329] on p "Thông tin về chủ sở hữu nhà ở, đất đai và các tài sản gắn liền với đất" at bounding box center [678, 341] width 795 height 24
drag, startPoint x: 281, startPoint y: 292, endPoint x: 771, endPoint y: 286, distance: 489.8
click at [772, 329] on p "Thông tin về chủ sở hữu nhà ở, đất đai và các tài sản gắn liền với đất" at bounding box center [678, 341] width 795 height 24
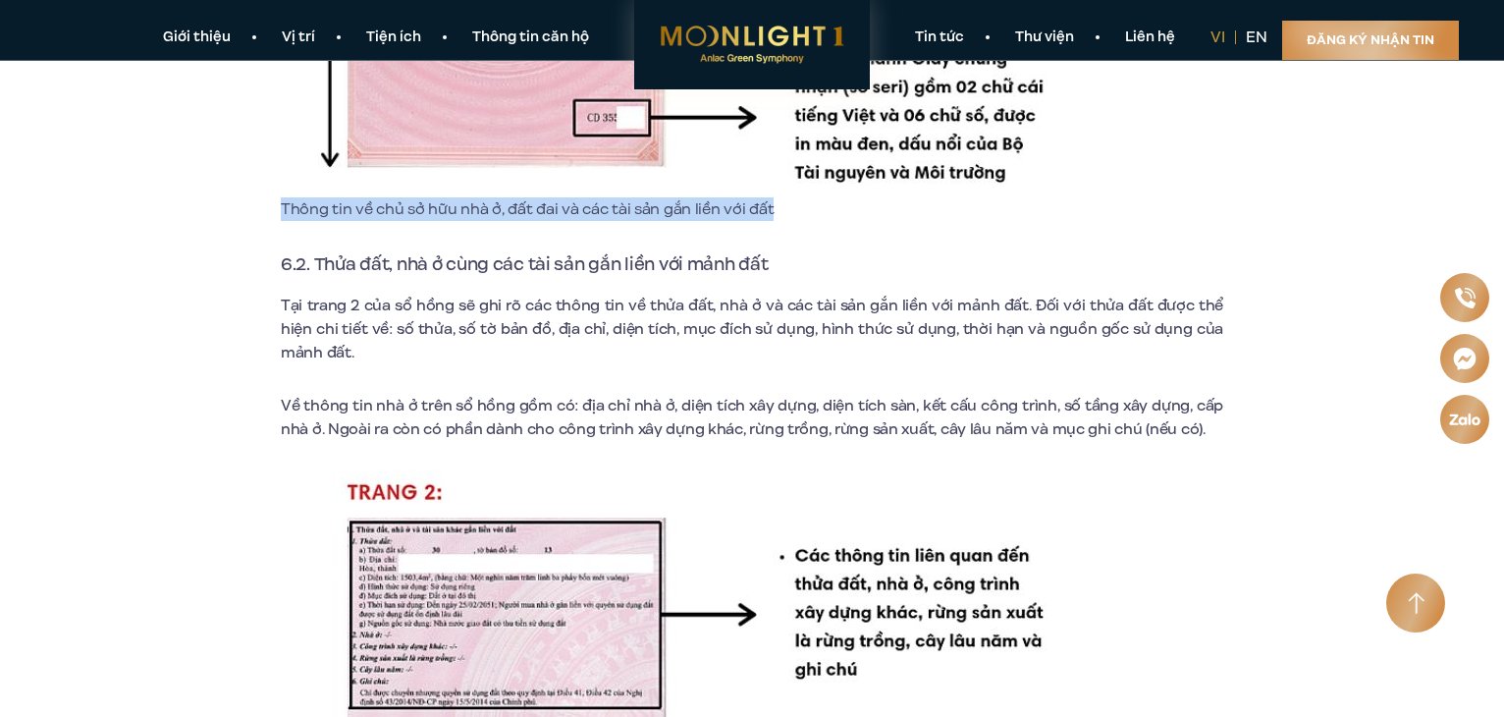
scroll to position [9030, 0]
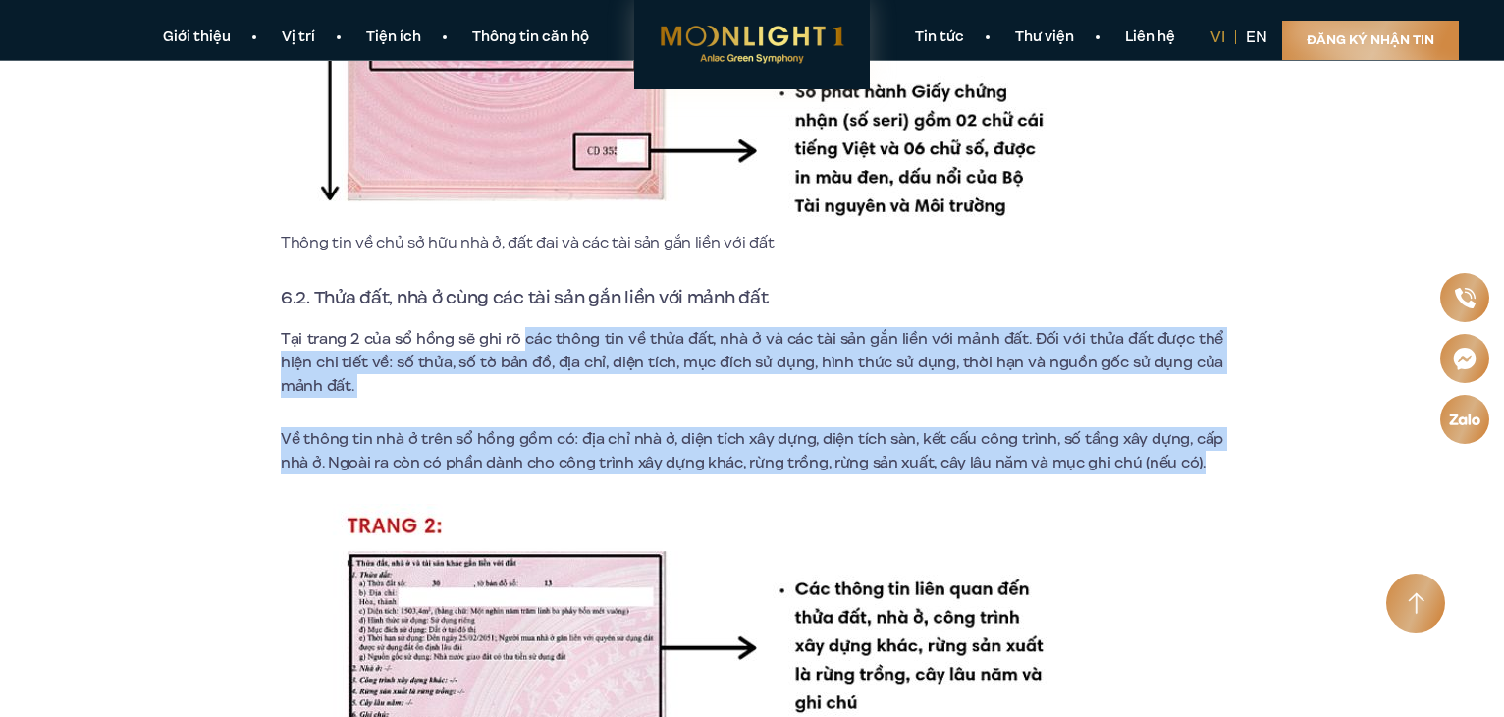
drag, startPoint x: 526, startPoint y: 287, endPoint x: 1181, endPoint y: 421, distance: 668.3
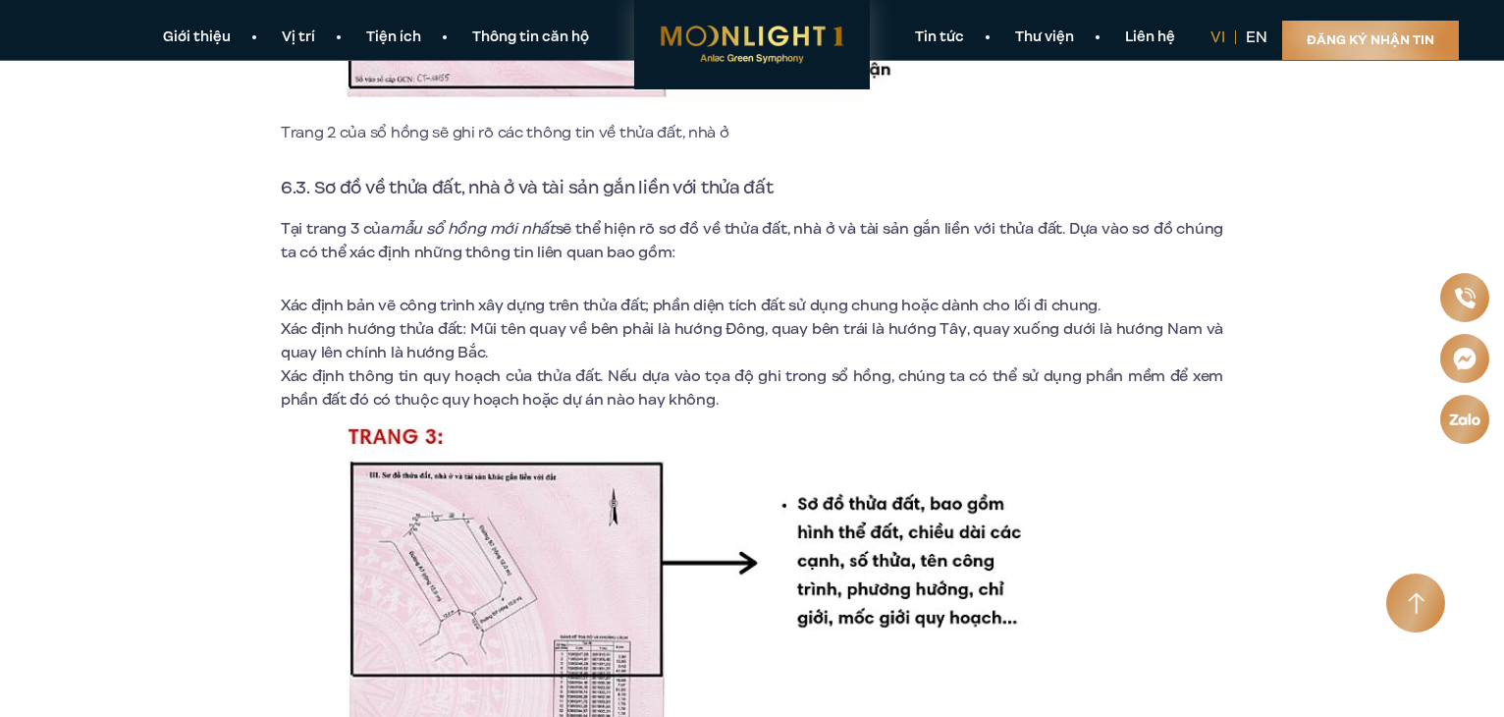
scroll to position [9913, 0]
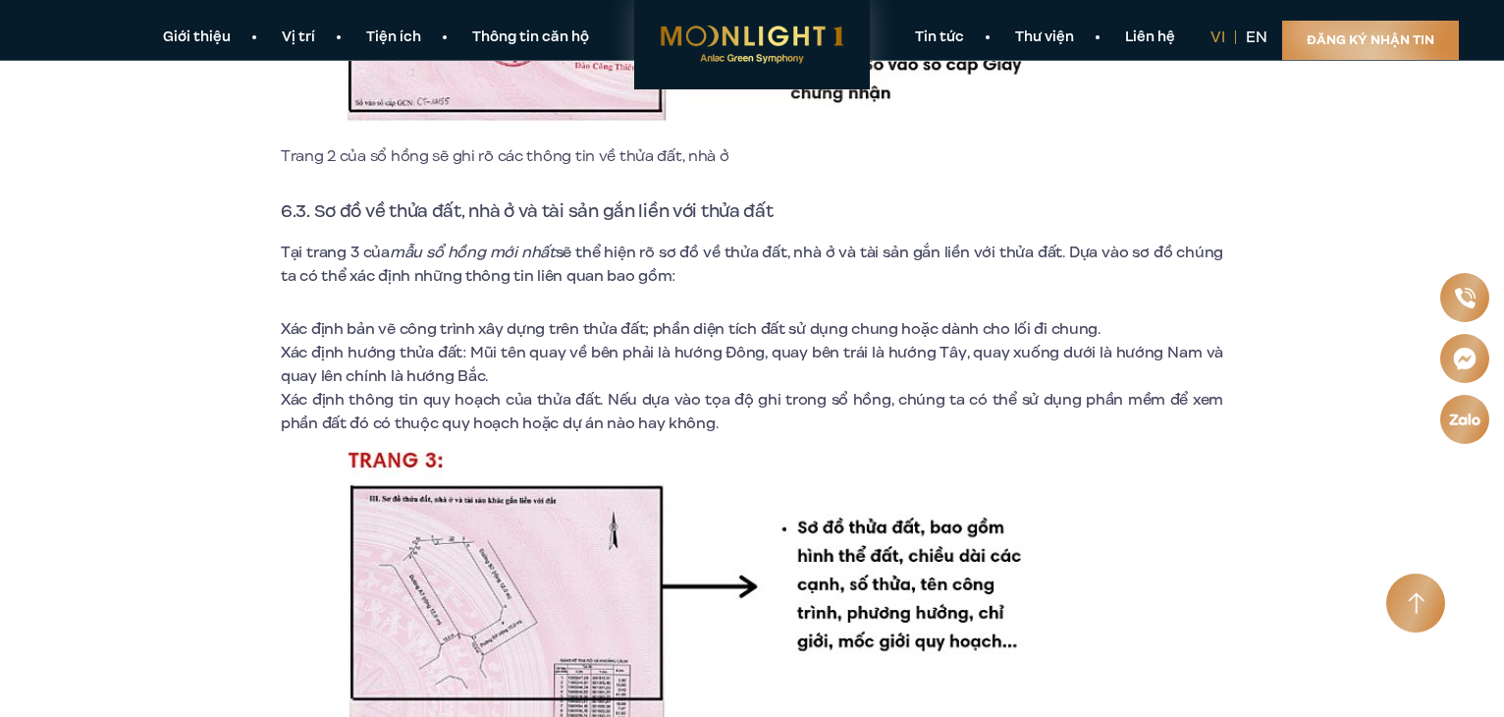
drag, startPoint x: 581, startPoint y: 201, endPoint x: 1040, endPoint y: 224, distance: 459.9
click at [1040, 240] on p "Tại trang 3 của mẫu sổ hồng mới nhất sẽ thể hiện rõ sơ đồ về thửa đất, nhà ở và…" at bounding box center [752, 263] width 942 height 47
click at [601, 241] on span "sẽ thể hiện rõ sơ đồ về thửa đất, nhà ở và tài sản gắn liền với thửa đất. Dựa v…" at bounding box center [752, 263] width 942 height 45
drag, startPoint x: 581, startPoint y: 202, endPoint x: 776, endPoint y: 207, distance: 195.4
click at [776, 241] on span "sẽ thể hiện rõ sơ đồ về thửa đất, nhà ở và tài sản gắn liền với thửa đất. Dựa v…" at bounding box center [752, 263] width 942 height 45
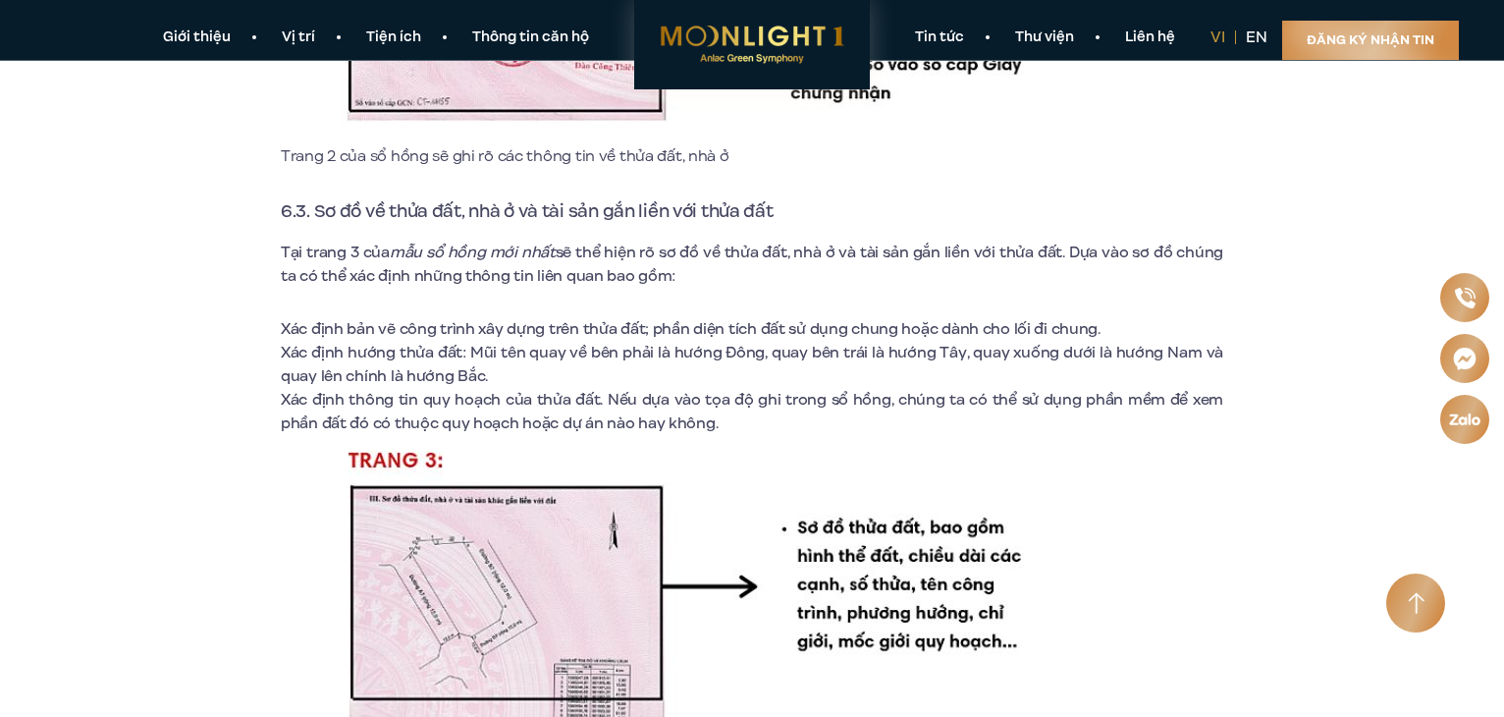
drag, startPoint x: 711, startPoint y: 252, endPoint x: 695, endPoint y: 251, distance: 15.7
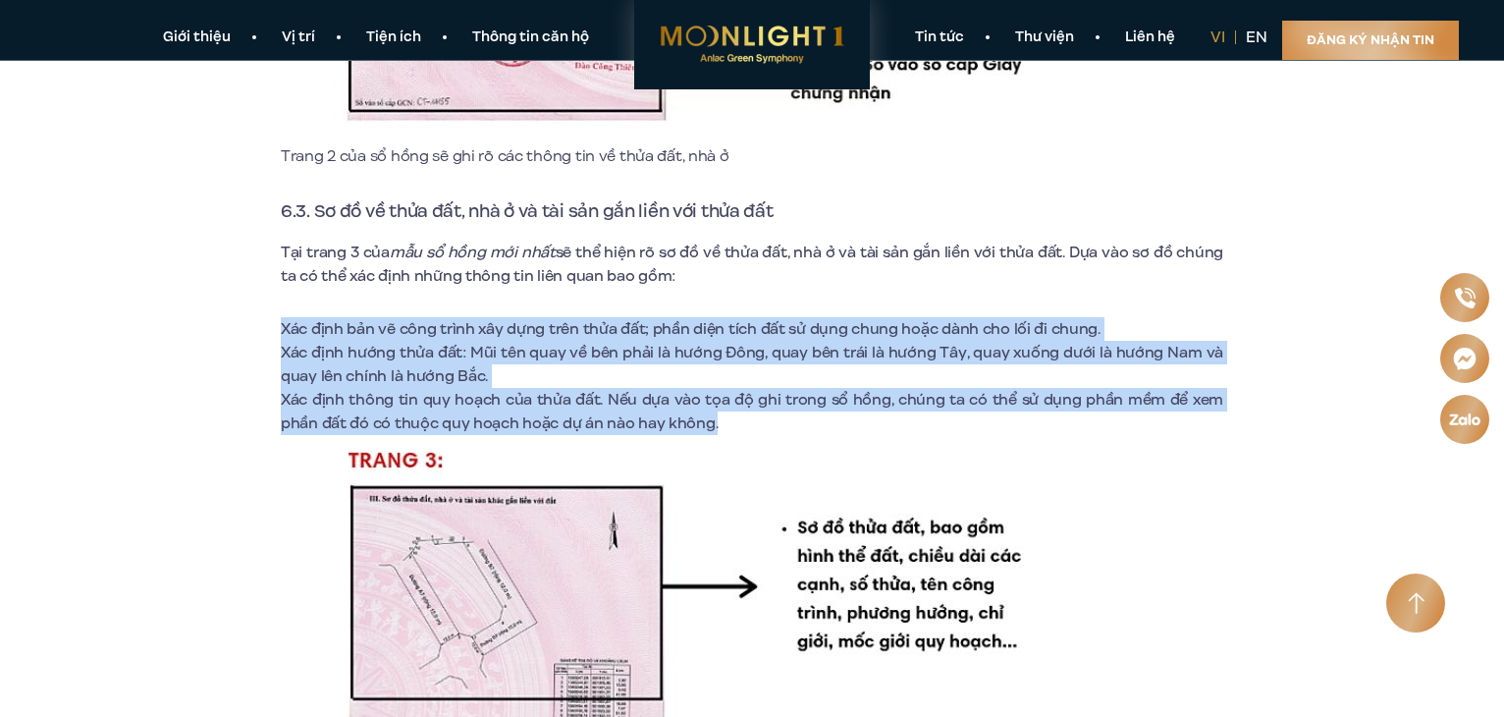
drag, startPoint x: 283, startPoint y: 281, endPoint x: 780, endPoint y: 366, distance: 504.9
click at [780, 366] on ul "Xác định bản vẽ công trình xây dựng trên thửa đất; phần diện tích đất sử dụng c…" at bounding box center [752, 376] width 942 height 118
click at [670, 318] on span "Xác định bản vẽ công trình xây dựng trên thửa đất; phần diện tích đất sử dụng c…" at bounding box center [691, 329] width 820 height 22
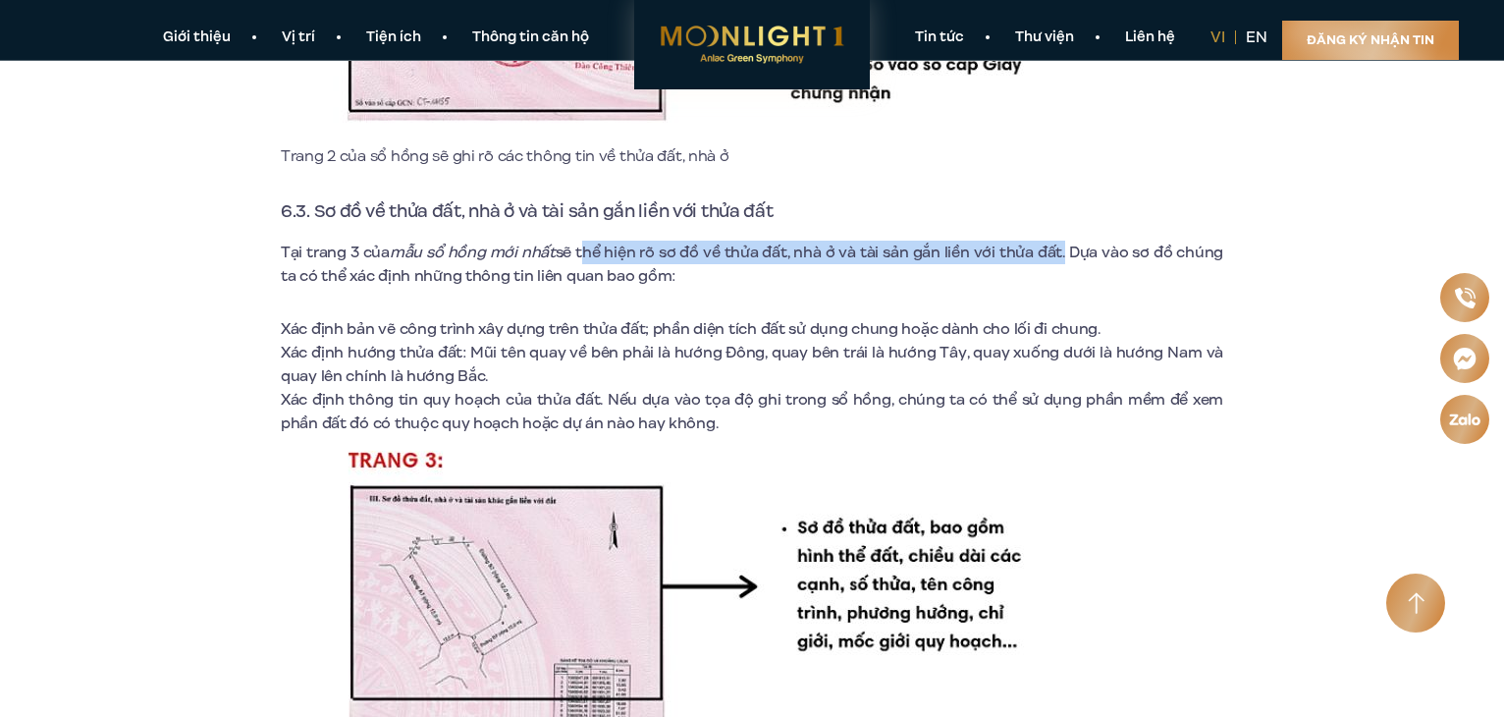
drag, startPoint x: 580, startPoint y: 202, endPoint x: 1060, endPoint y: 197, distance: 480.0
click at [1060, 241] on span "sẽ thể hiện rõ sơ đồ về thửa đất, nhà ở và tài sản gắn liền với thửa đất. Dựa v…" at bounding box center [752, 263] width 942 height 45
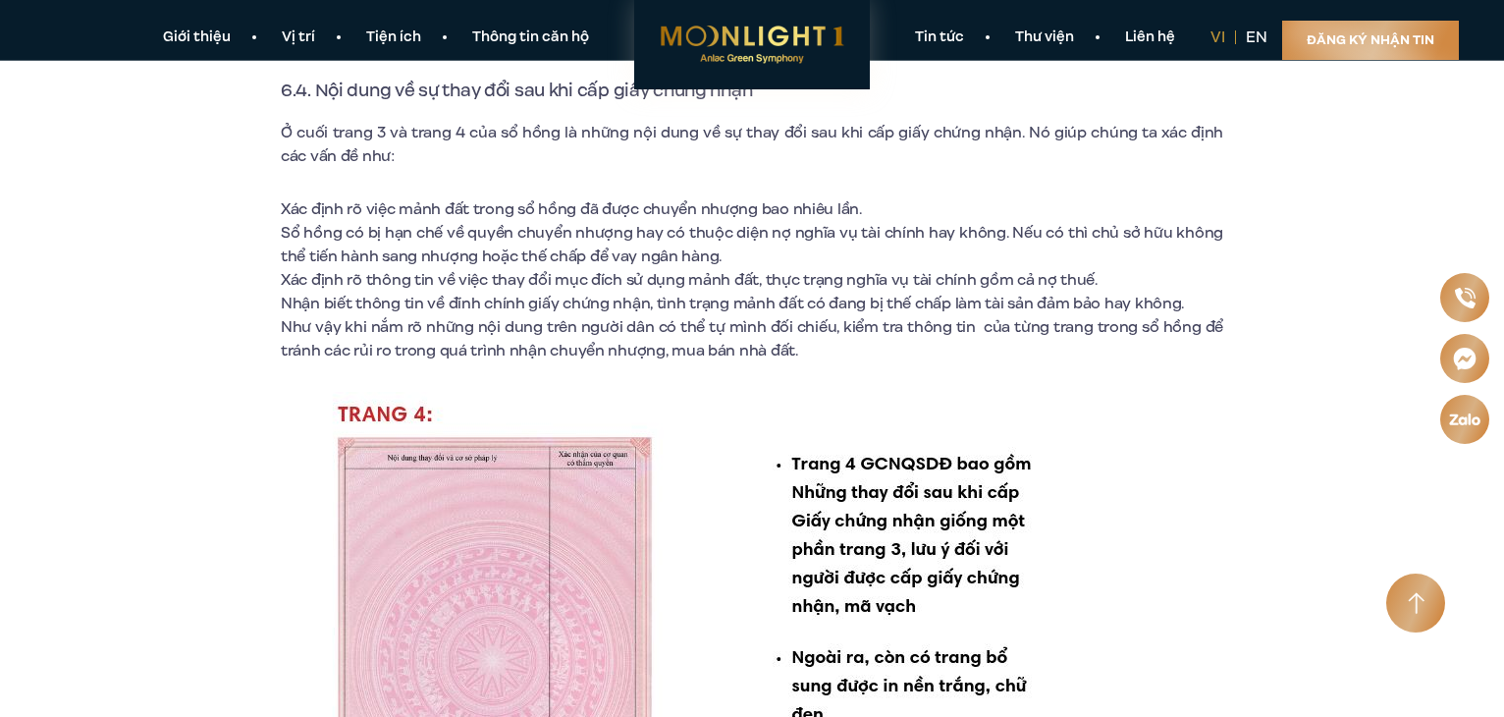
scroll to position [10601, 0]
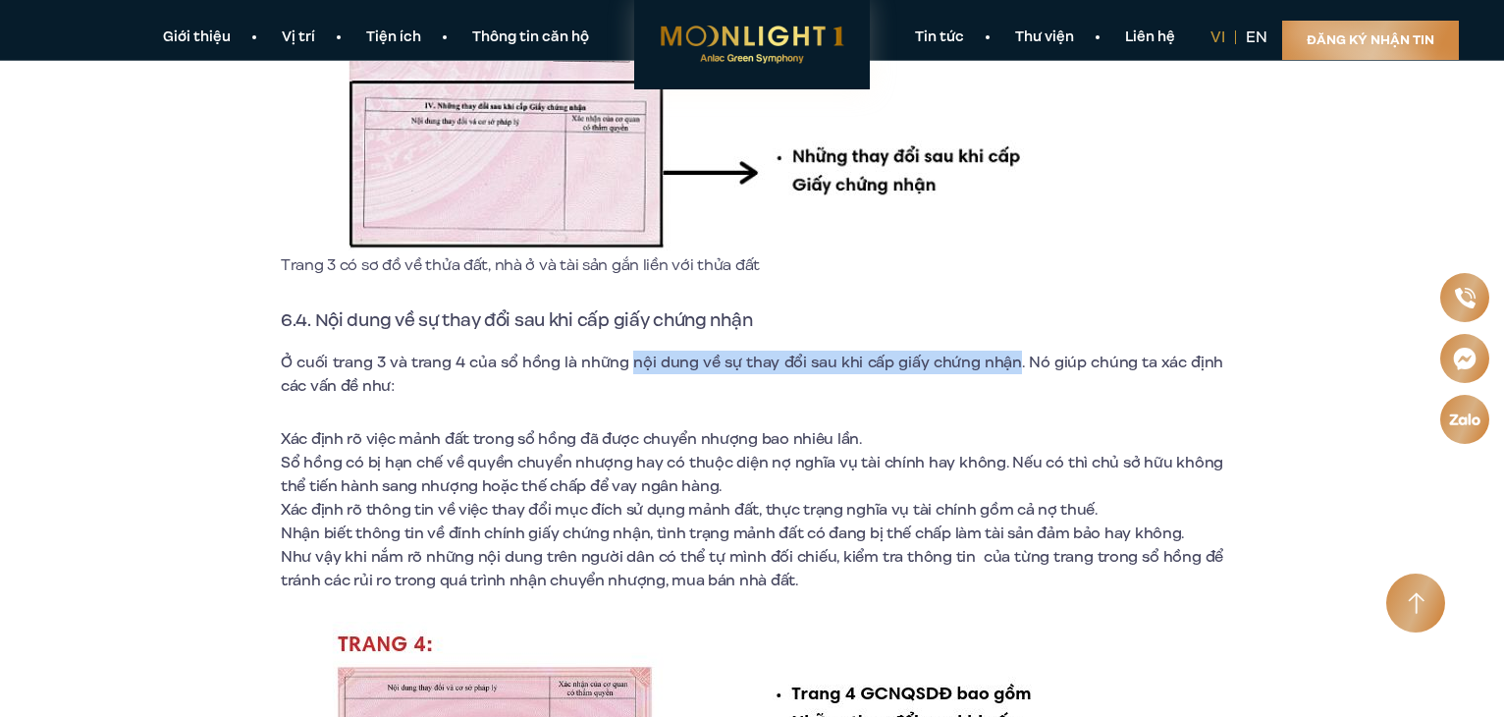
drag, startPoint x: 622, startPoint y: 315, endPoint x: 993, endPoint y: 309, distance: 371.1
click at [993, 351] on span "Ở cuối trang 3 và trang 4 của sổ hồng là những nội dung về sự thay đổi sau khi …" at bounding box center [752, 373] width 942 height 45
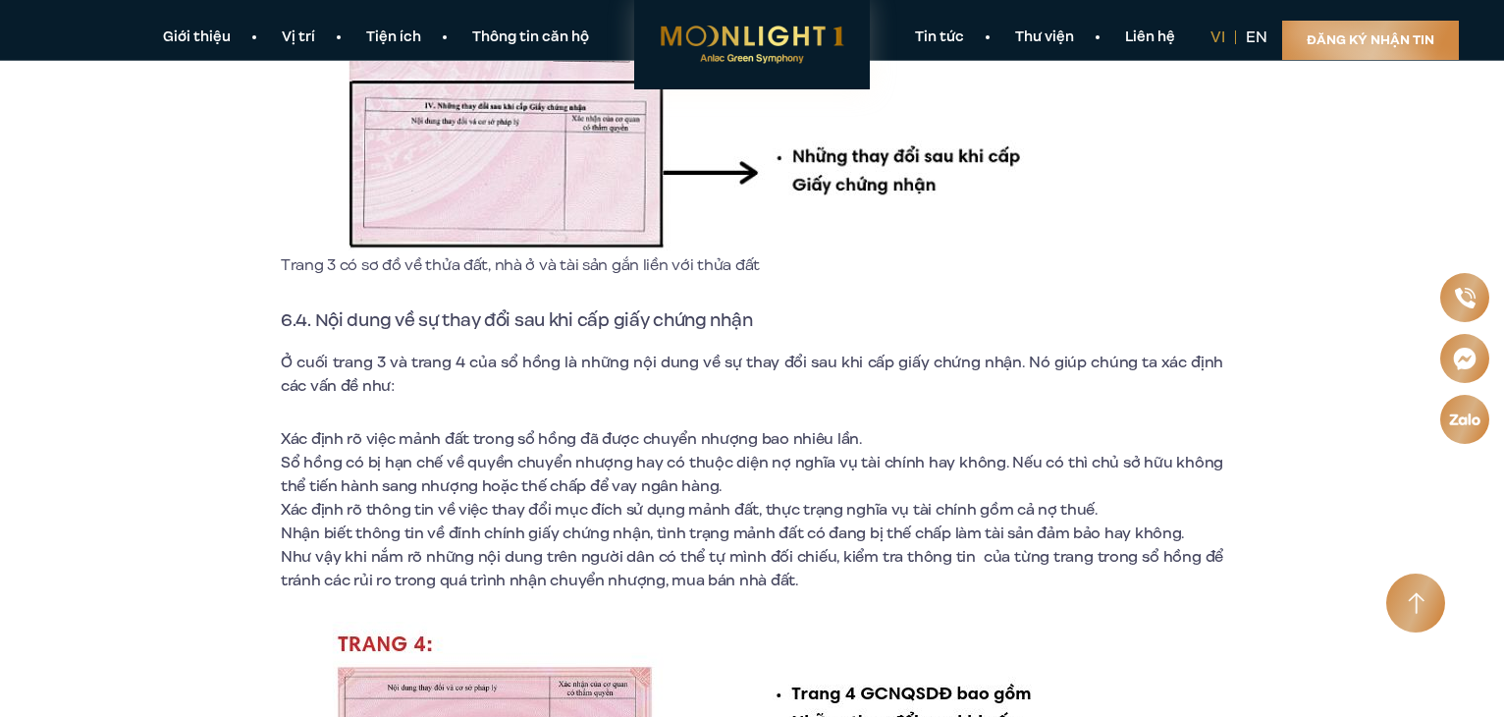
click at [444, 428] on span "Xác định rõ việc mảnh đất trong sổ hồng đã được chuyển nhượng bao nhiêu lần." at bounding box center [571, 439] width 581 height 22
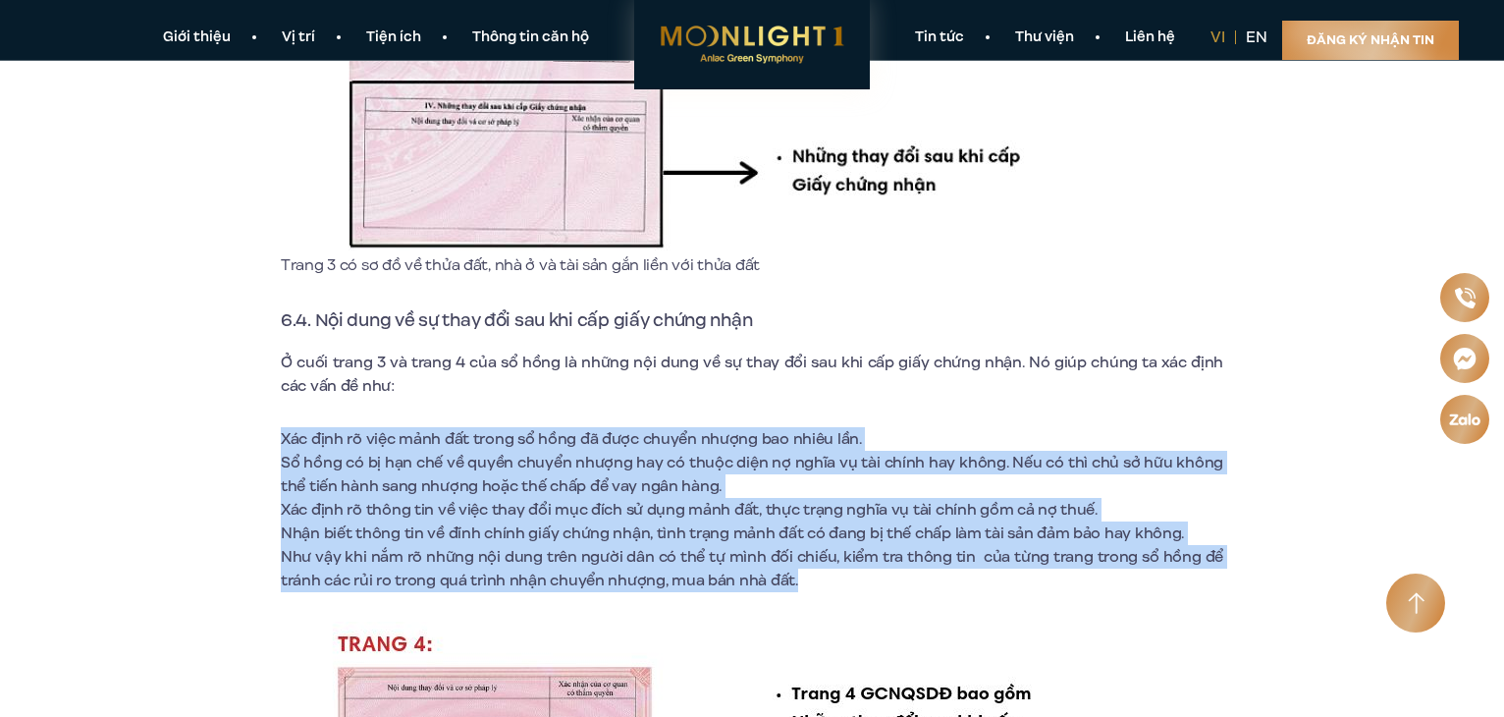
drag, startPoint x: 283, startPoint y: 390, endPoint x: 843, endPoint y: 520, distance: 575.5
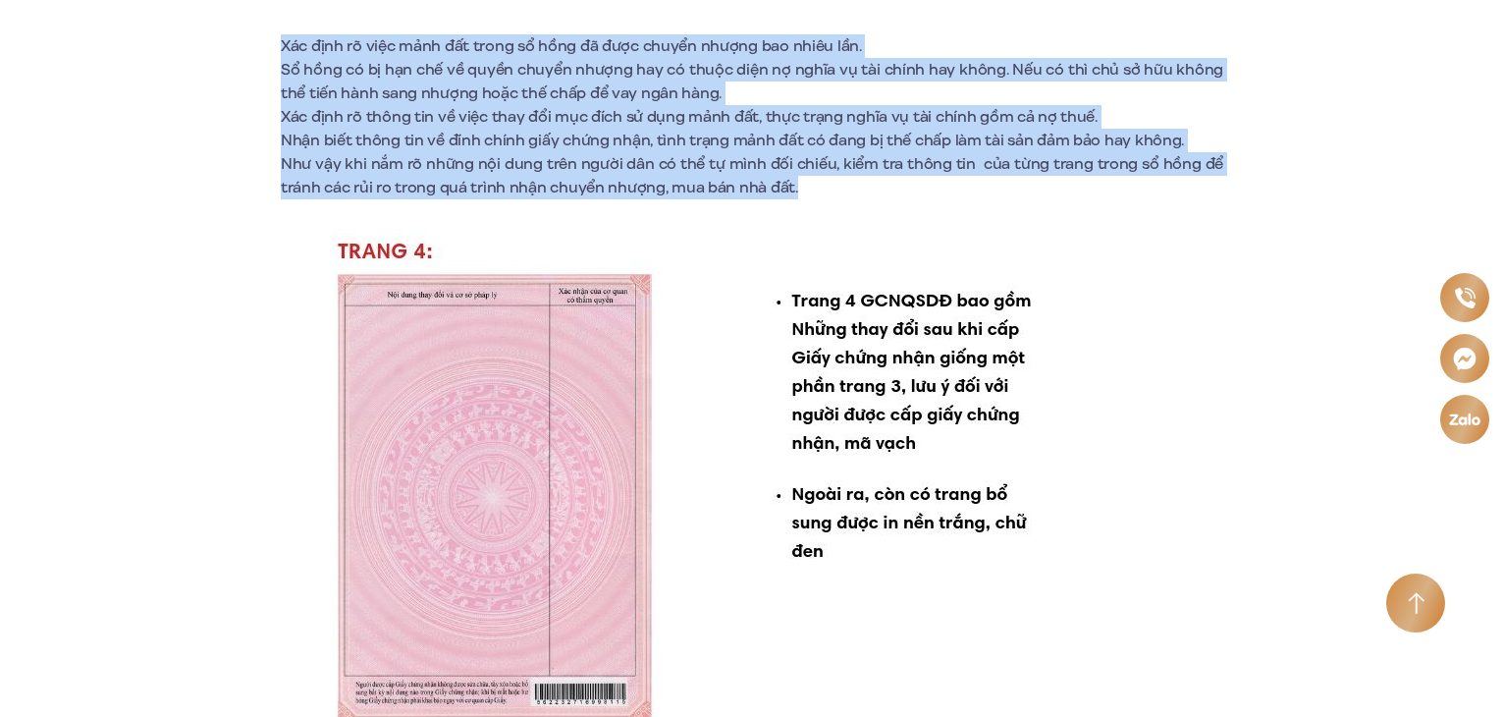
scroll to position [11386, 0]
